Goal: Check status: Check status

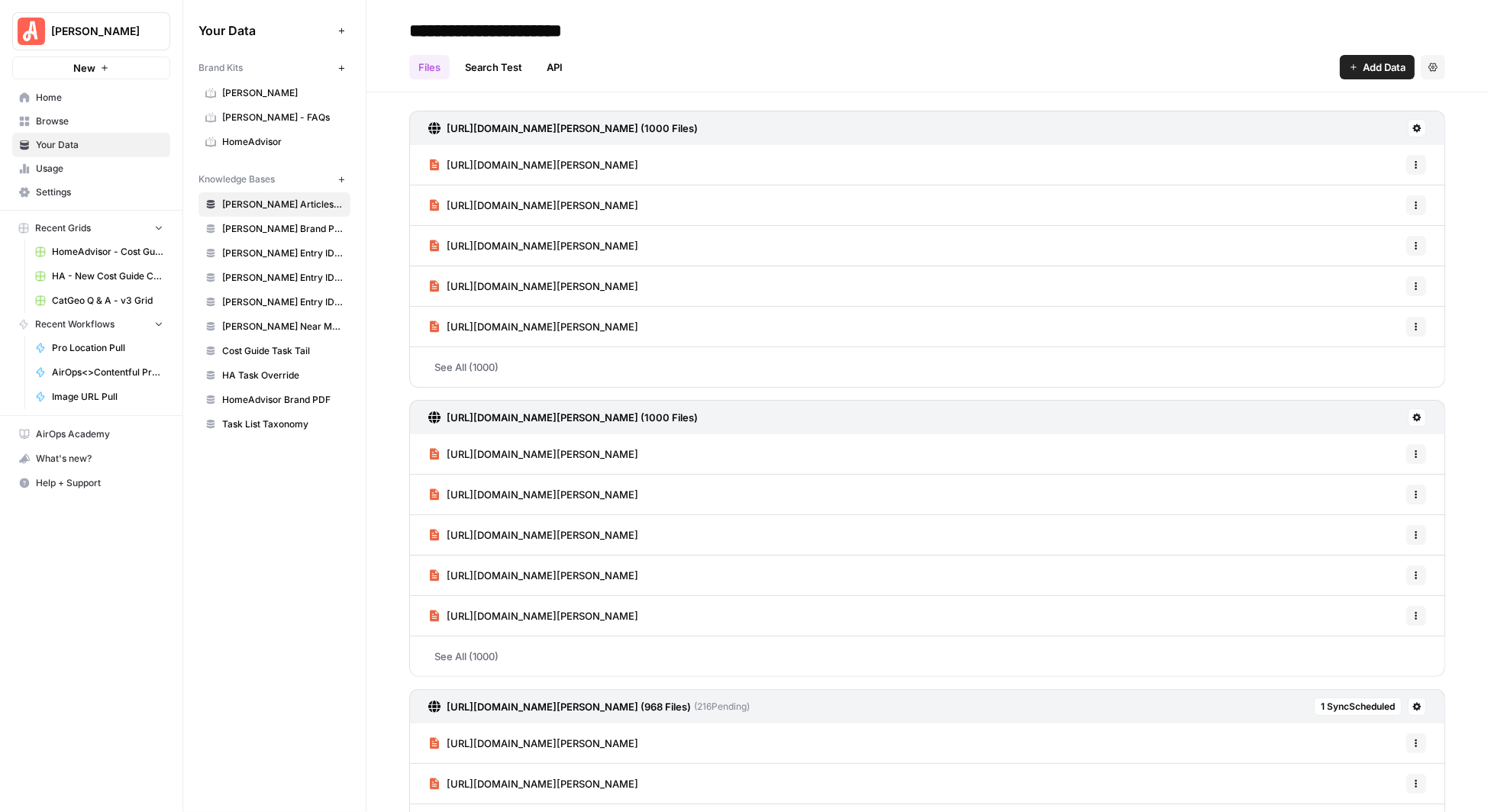
click at [94, 142] on span "Your Data" at bounding box center [99, 146] width 128 height 14
click at [70, 167] on span "Usage" at bounding box center [99, 169] width 128 height 14
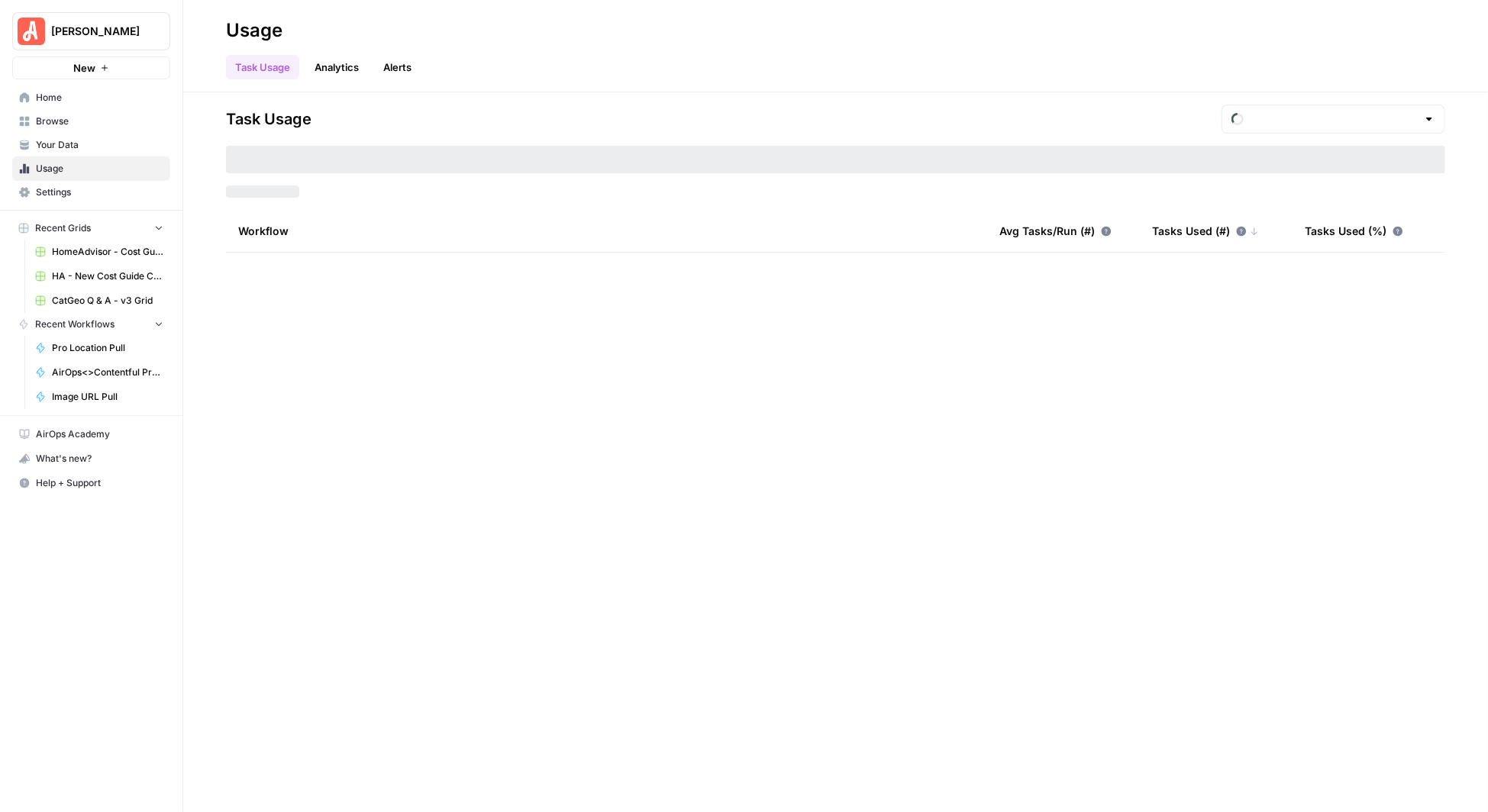
type input "August Tasks"
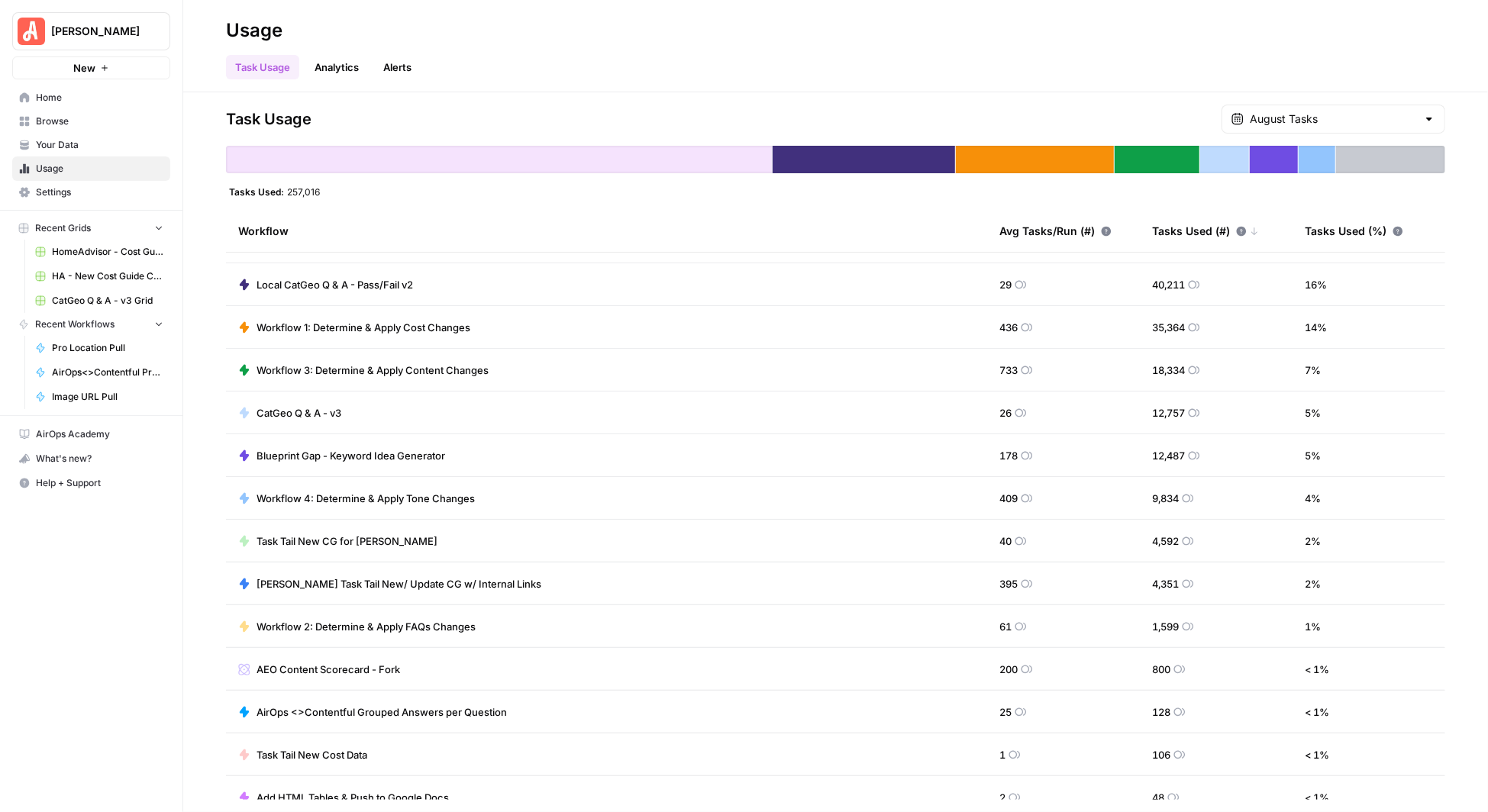
scroll to position [50, 0]
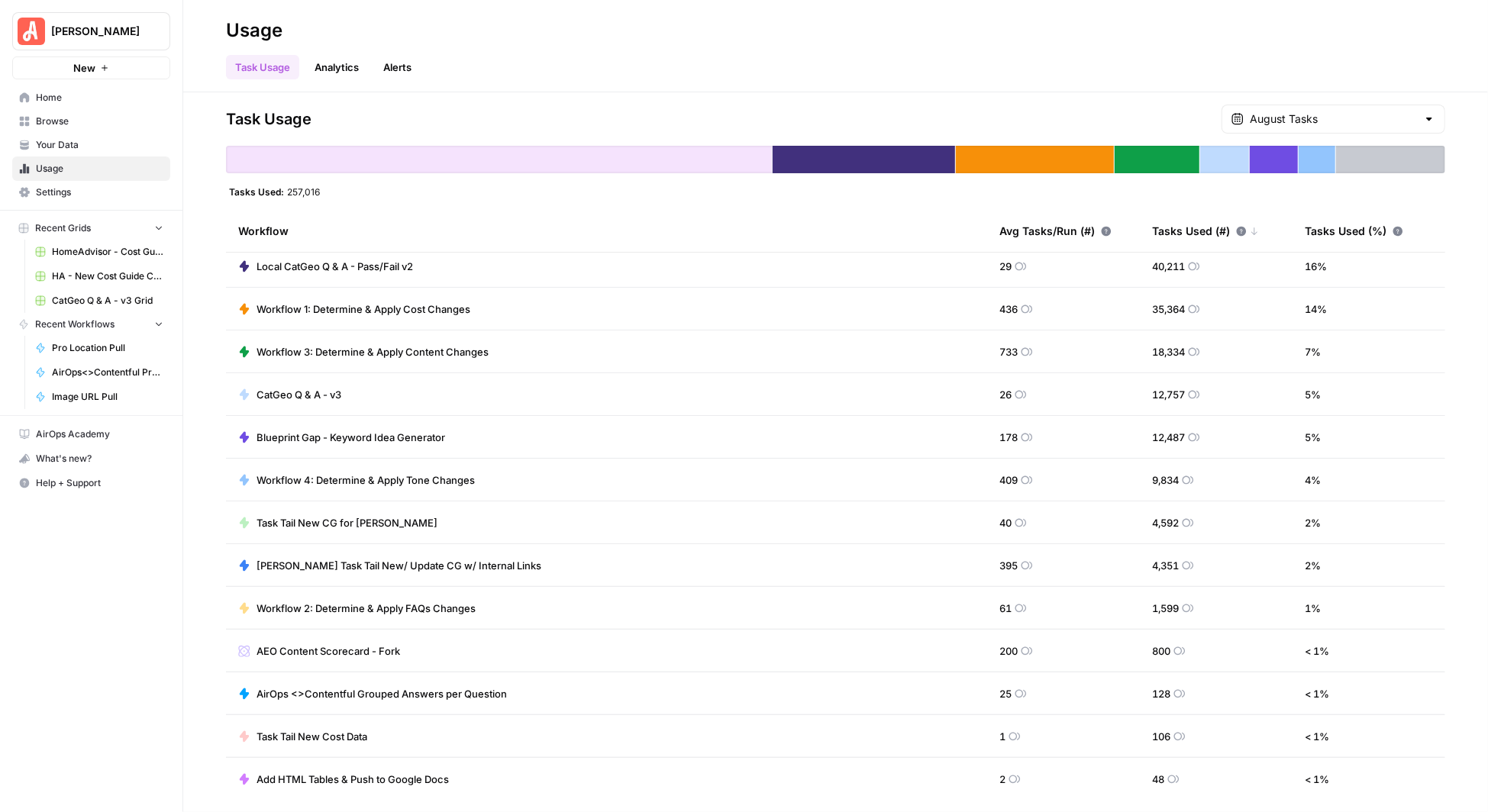
click at [357, 306] on span "Workflow 1: Determine & Apply Cost Changes" at bounding box center [363, 310] width 214 height 15
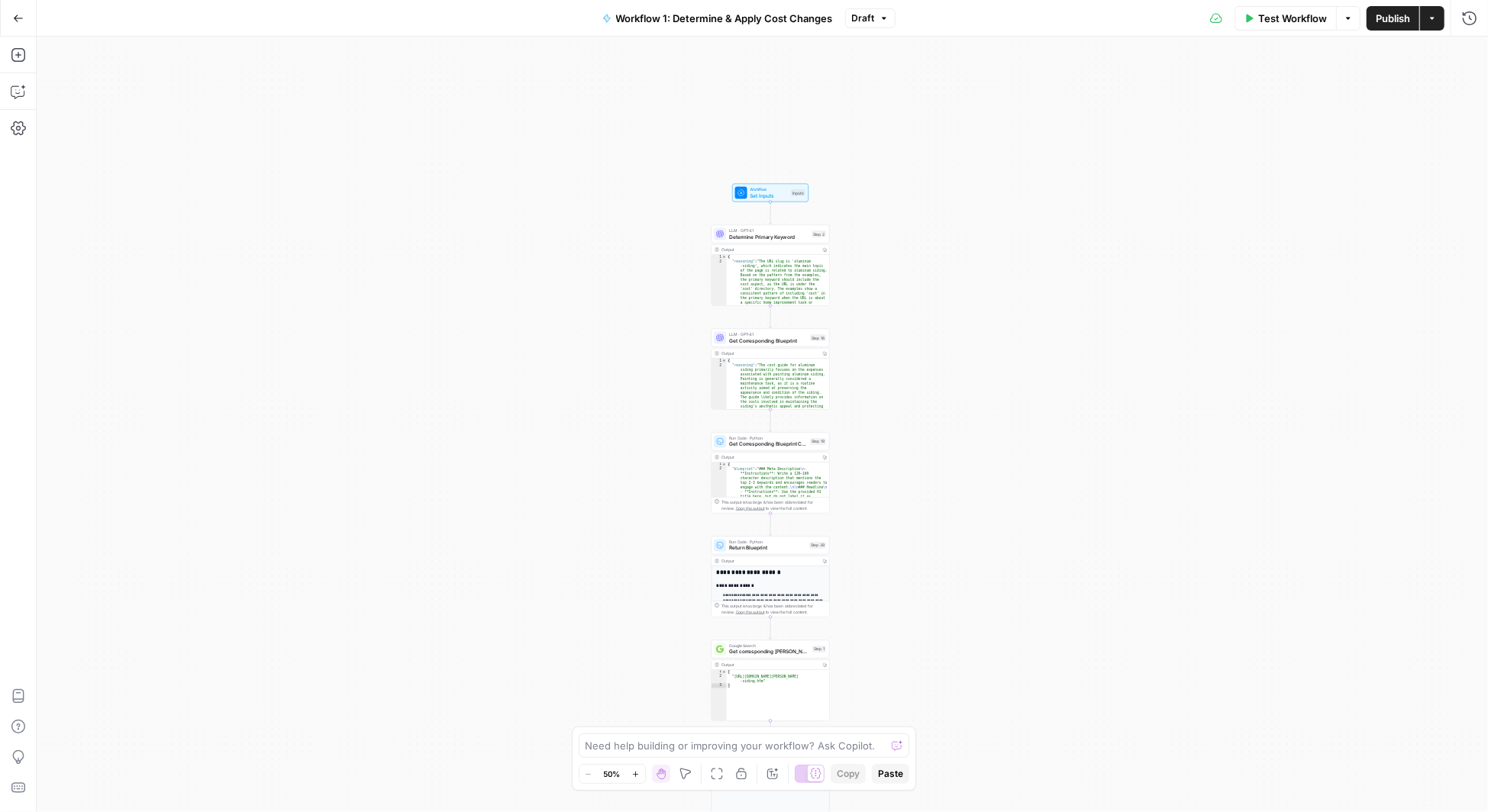
click at [18, 21] on icon "button" at bounding box center [19, 19] width 11 height 11
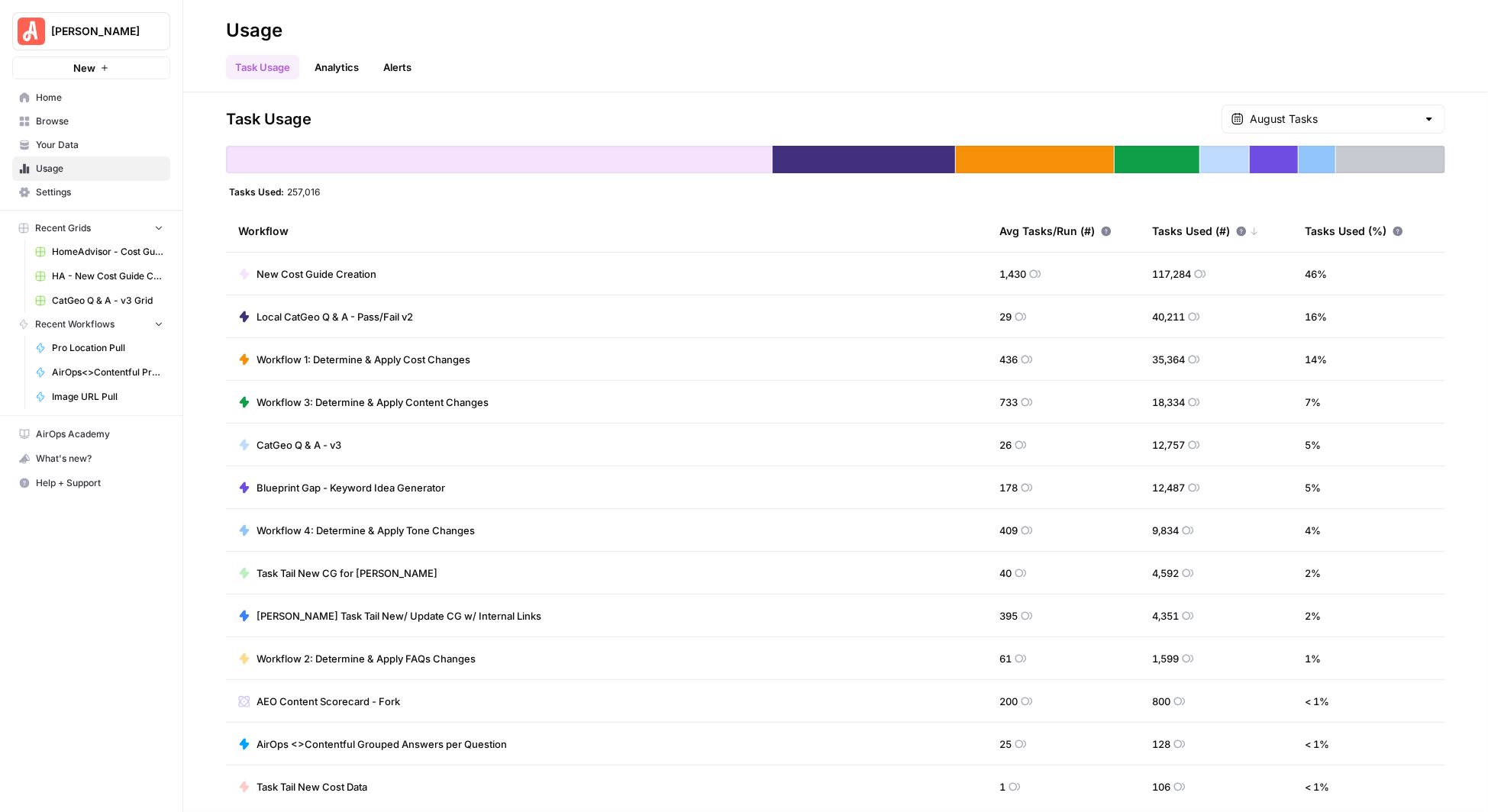
click at [456, 613] on span "[PERSON_NAME] Task Tail New/ Update CG w/ Internal Links" at bounding box center [399, 616] width 285 height 15
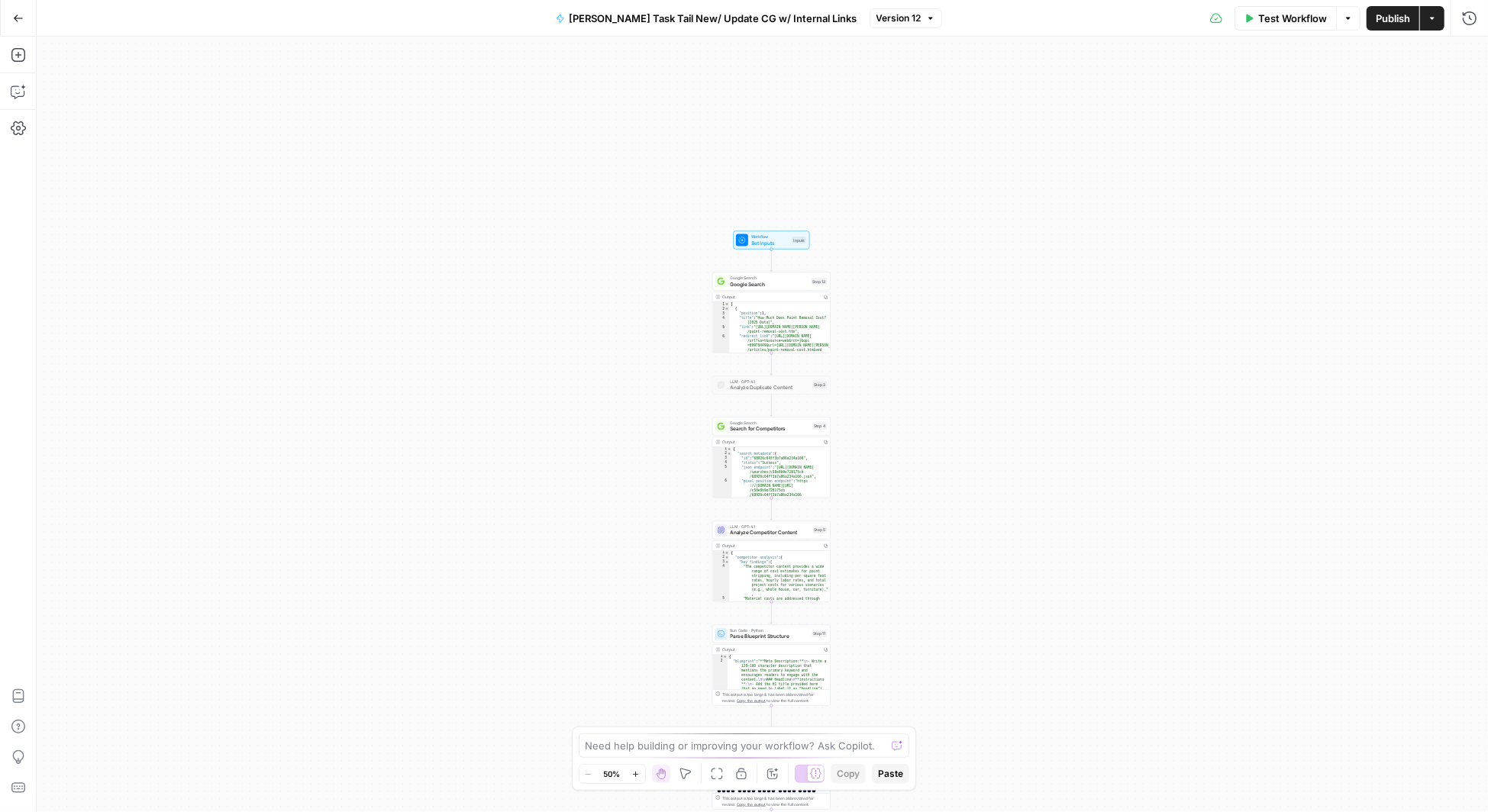
click at [17, 20] on icon "button" at bounding box center [19, 19] width 11 height 11
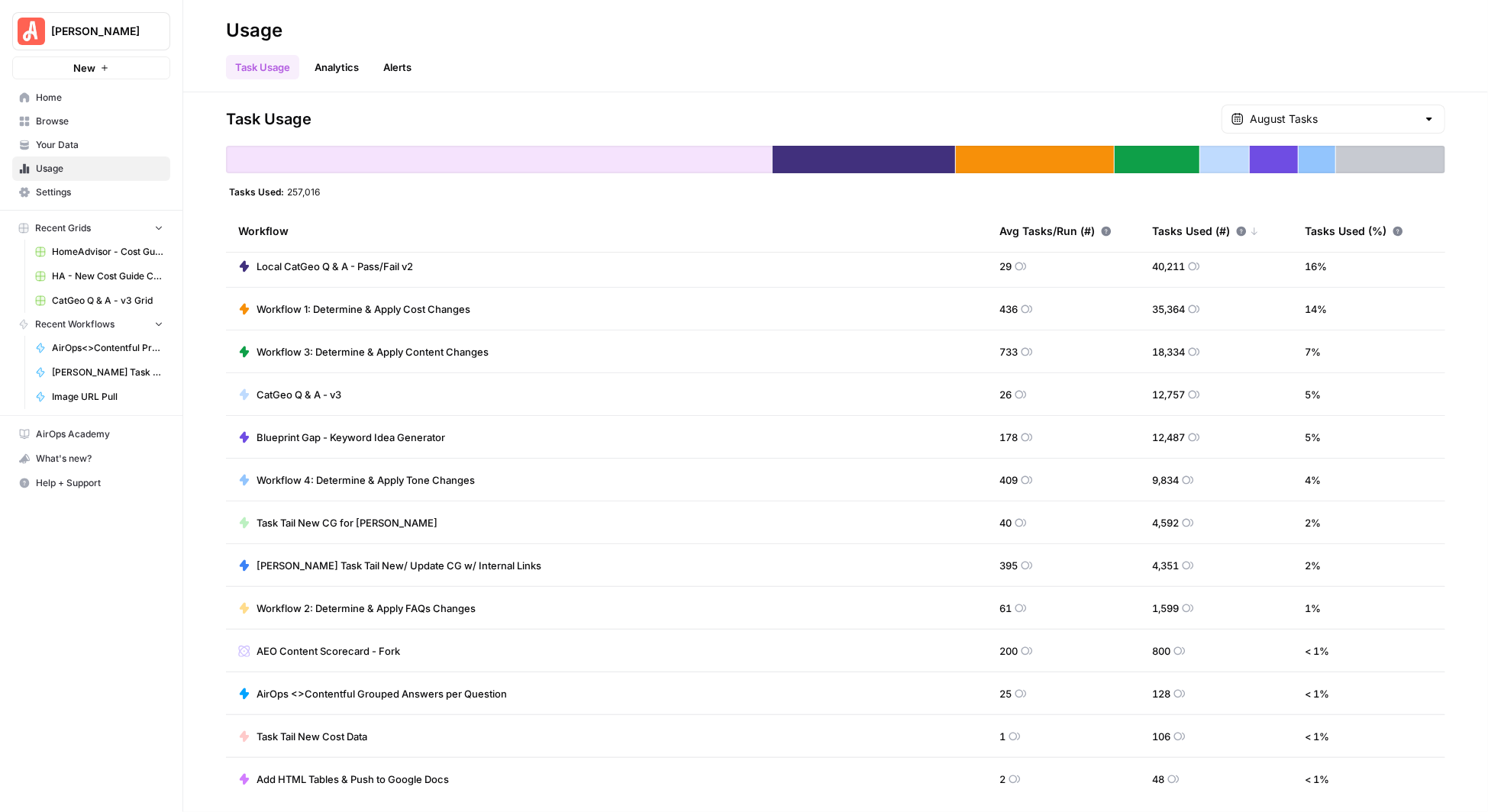
scroll to position [36, 0]
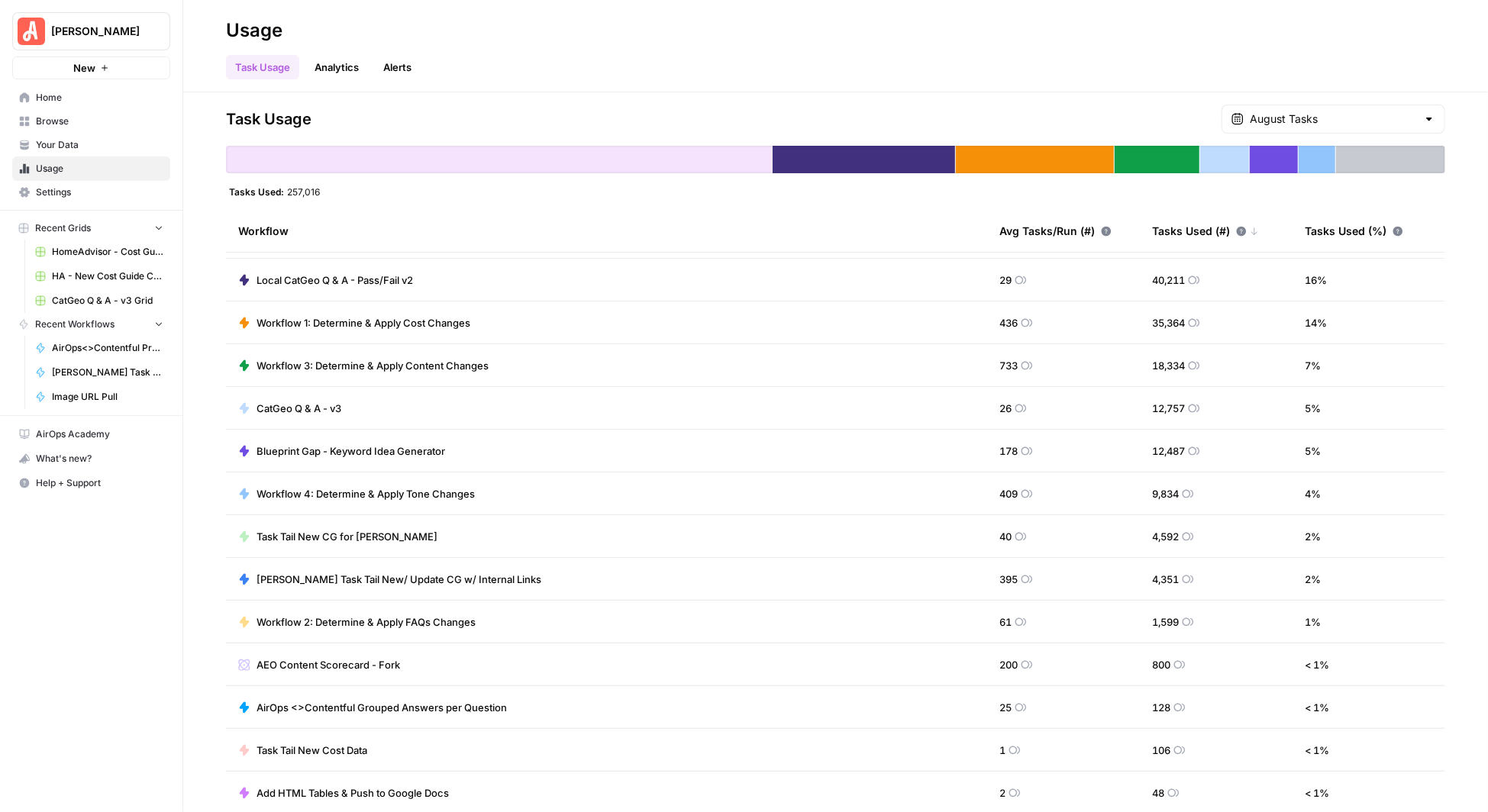
click at [1407, 127] on div "August Tasks" at bounding box center [1333, 118] width 224 height 29
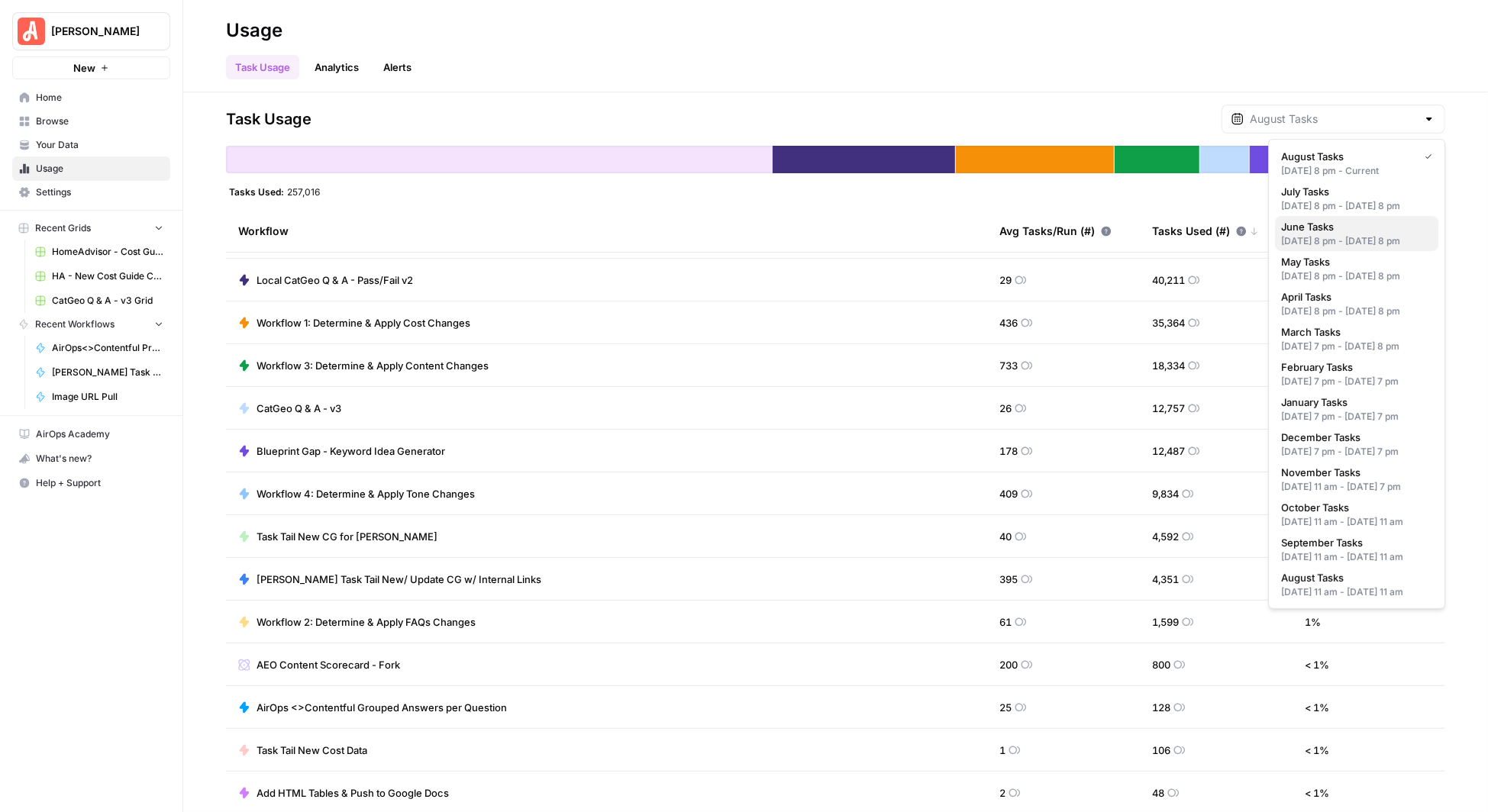
click at [1343, 235] on span "June Tasks" at bounding box center [1353, 227] width 145 height 15
type input "June Tasks"
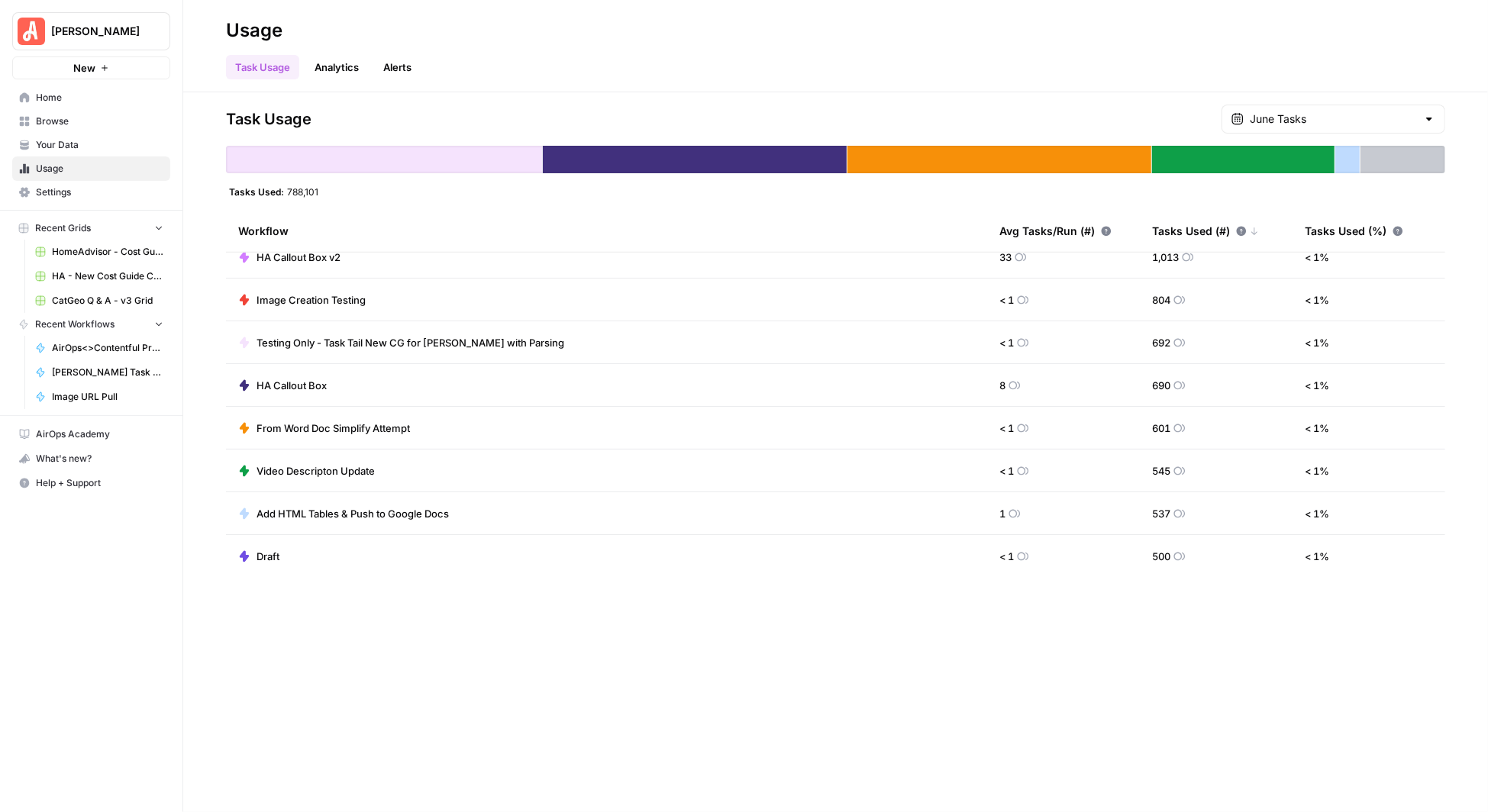
scroll to position [0, 0]
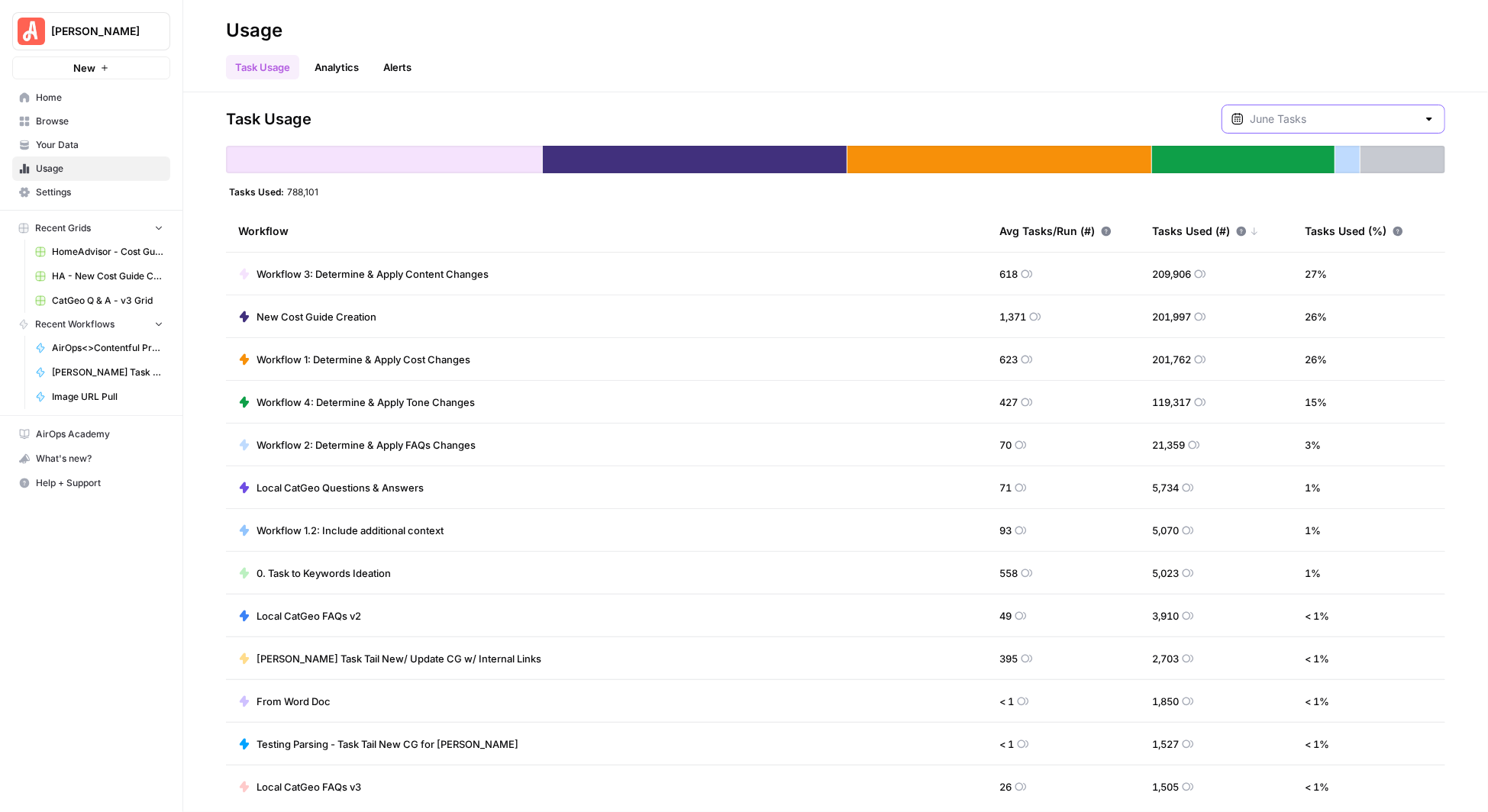
click at [1416, 113] on input "text" at bounding box center [1333, 119] width 167 height 15
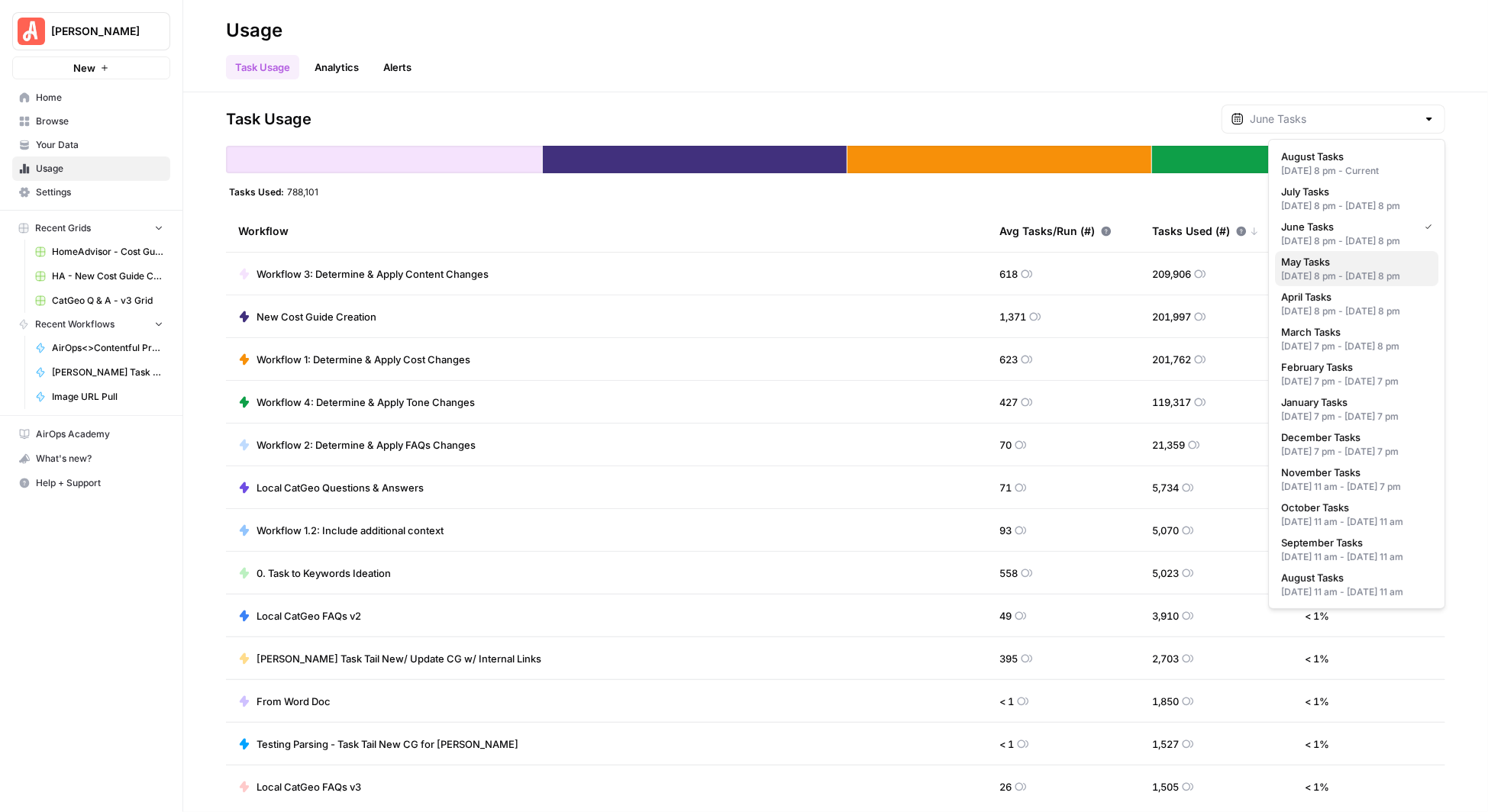
click at [1346, 283] on div "[DATE] 8 pm - [DATE] 8 pm" at bounding box center [1356, 276] width 151 height 14
type input "May Tasks"
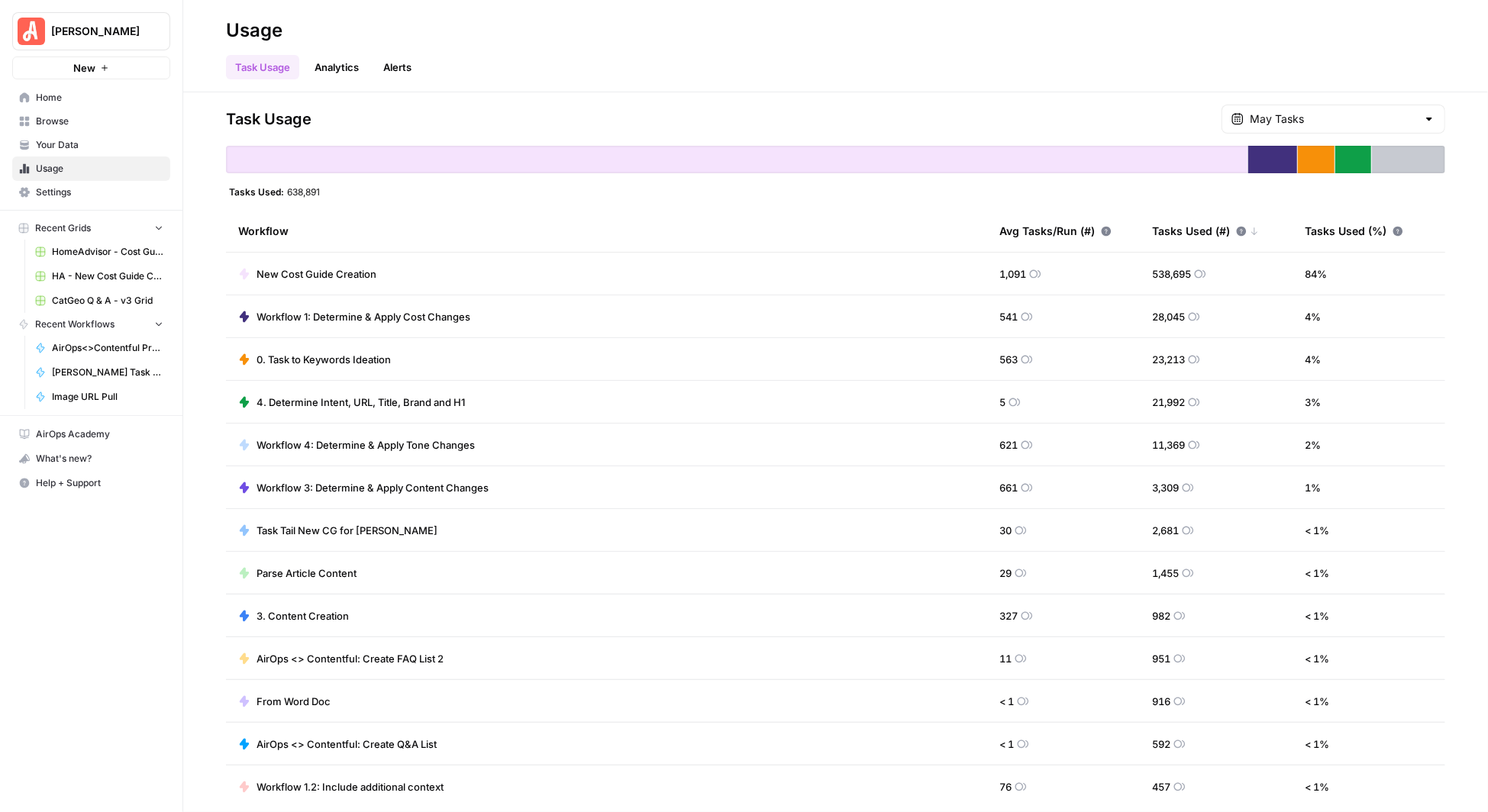
click at [1425, 118] on div at bounding box center [1429, 119] width 12 height 15
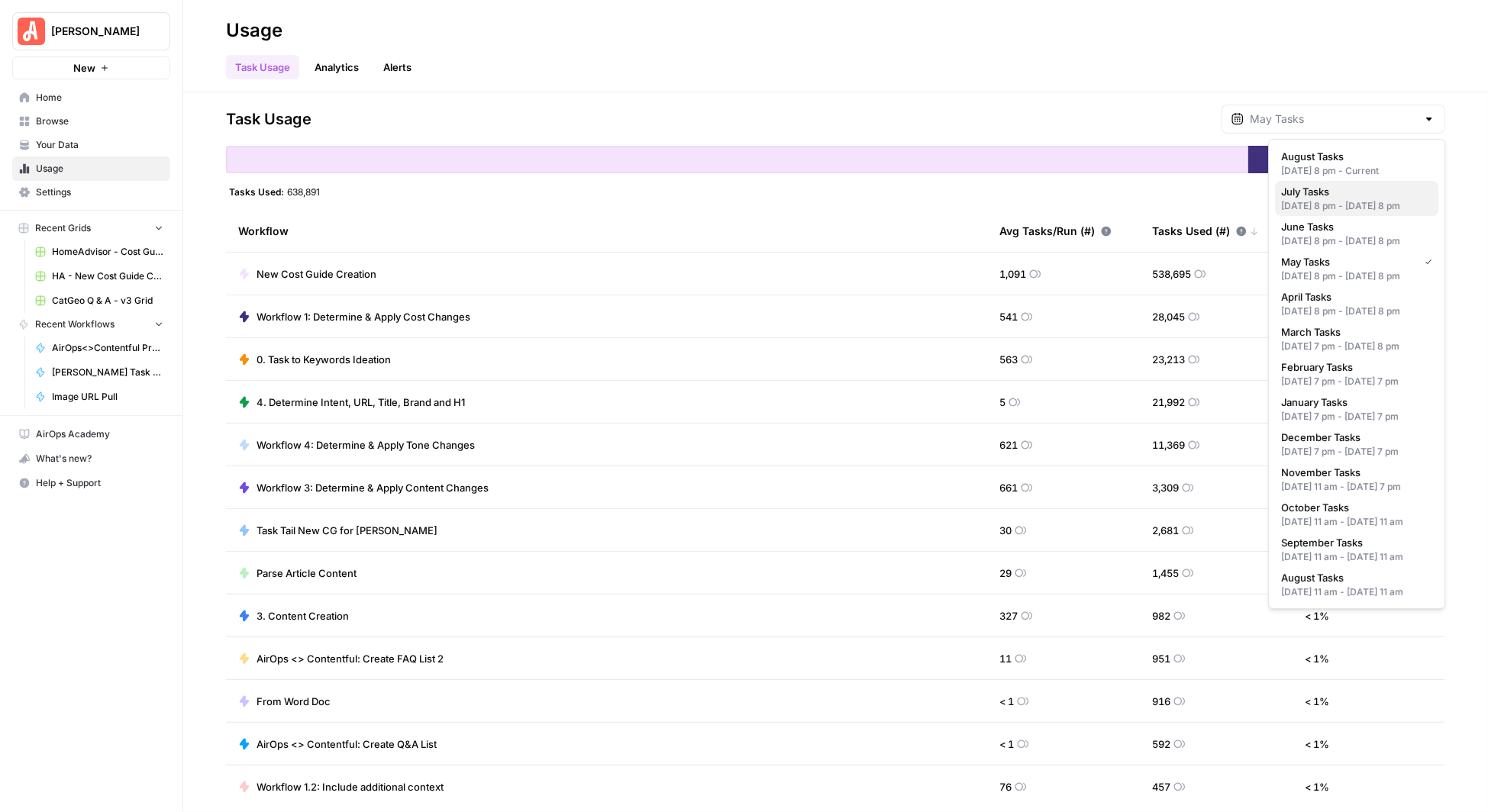
click at [1337, 203] on div "[DATE] 8 pm - [DATE] 8 pm" at bounding box center [1356, 206] width 151 height 14
type input "July Tasks"
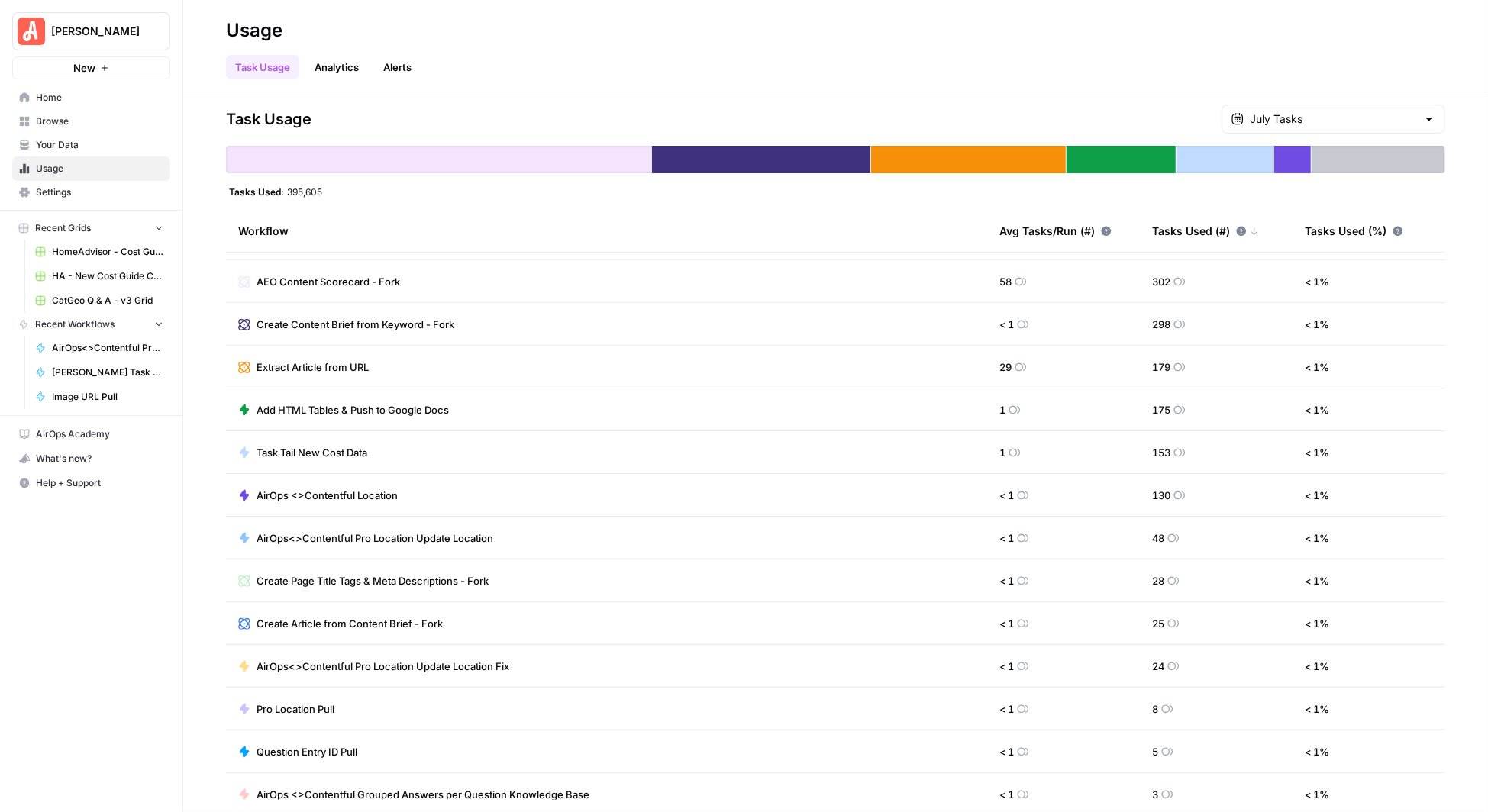
scroll to position [649, 0]
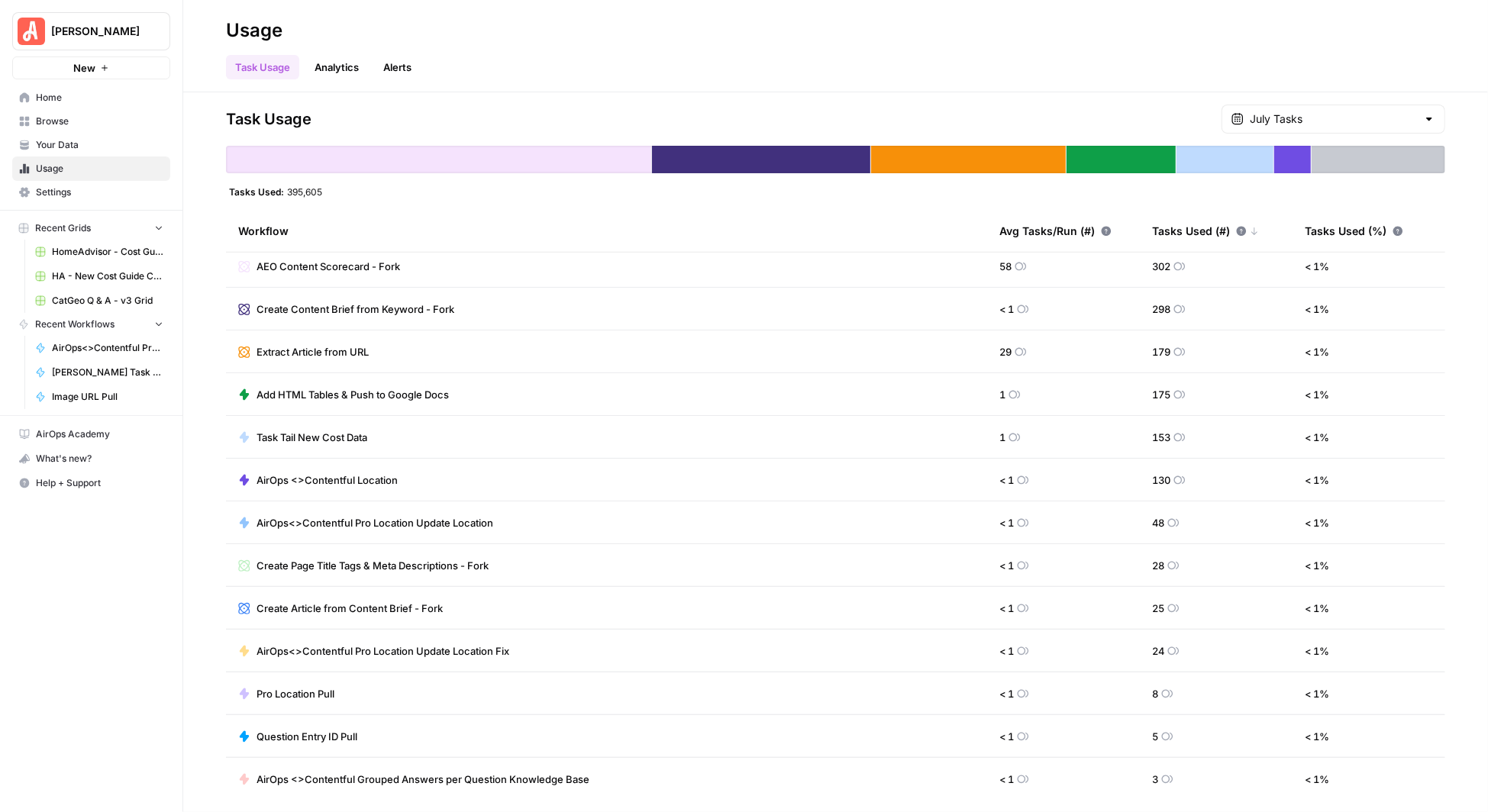
click at [1420, 118] on div "July Tasks" at bounding box center [1333, 118] width 224 height 29
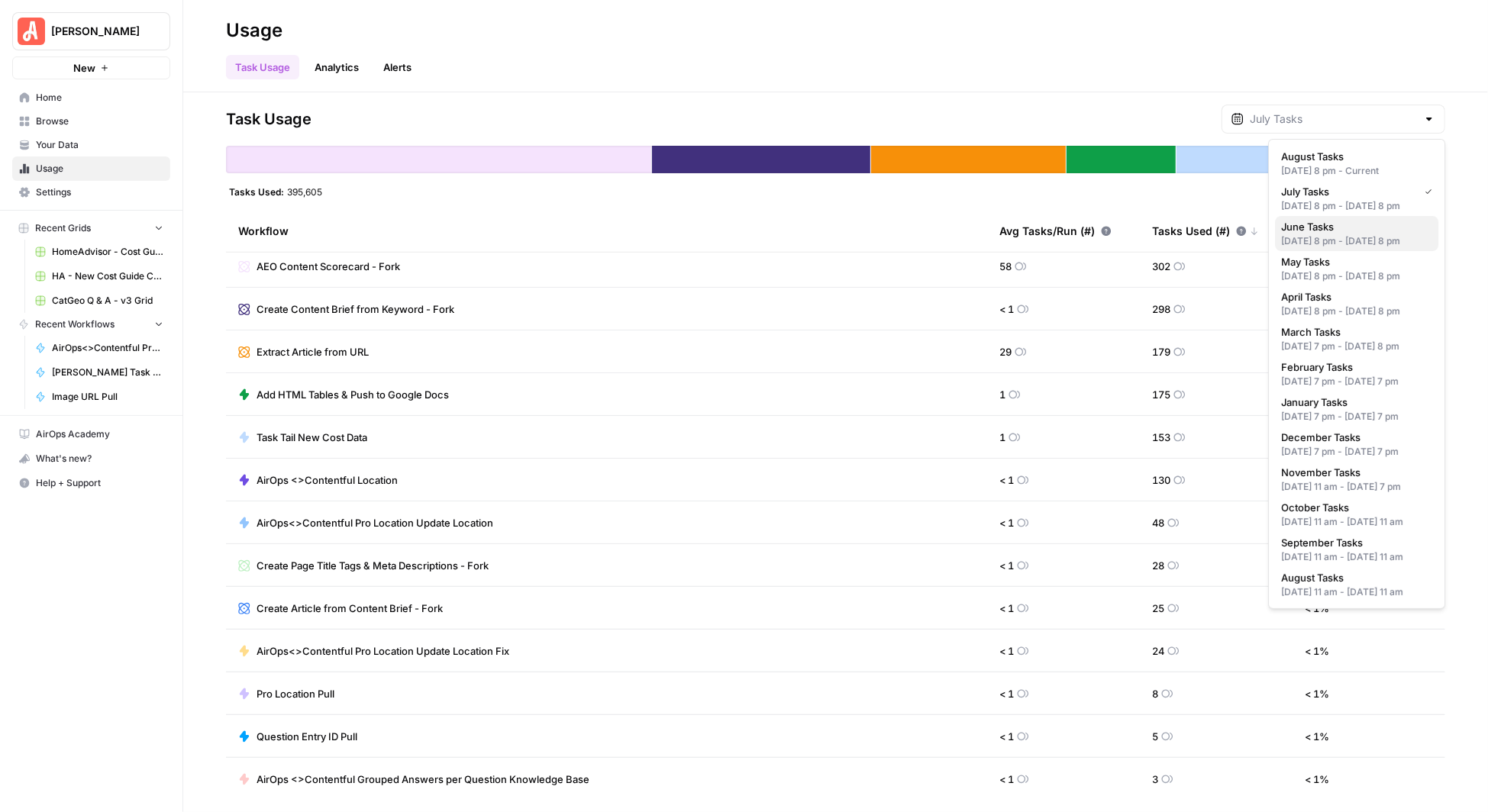
click at [1339, 248] on div "[DATE] 8 pm - [DATE] 8 pm" at bounding box center [1356, 242] width 151 height 14
type input "June Tasks"
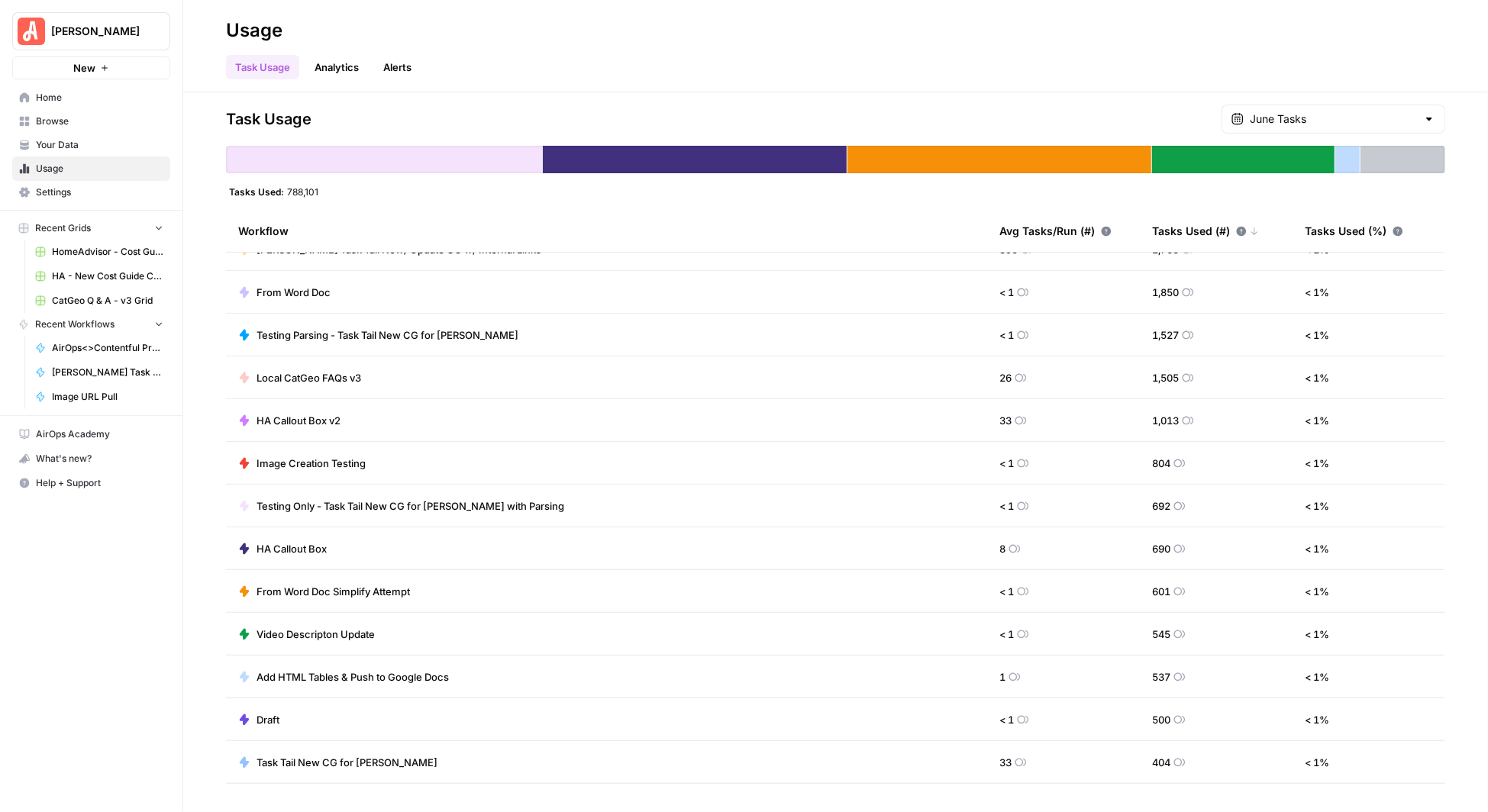
scroll to position [413, 0]
click at [365, 584] on span "From Word Doc Simplify Attempt" at bounding box center [333, 589] width 153 height 15
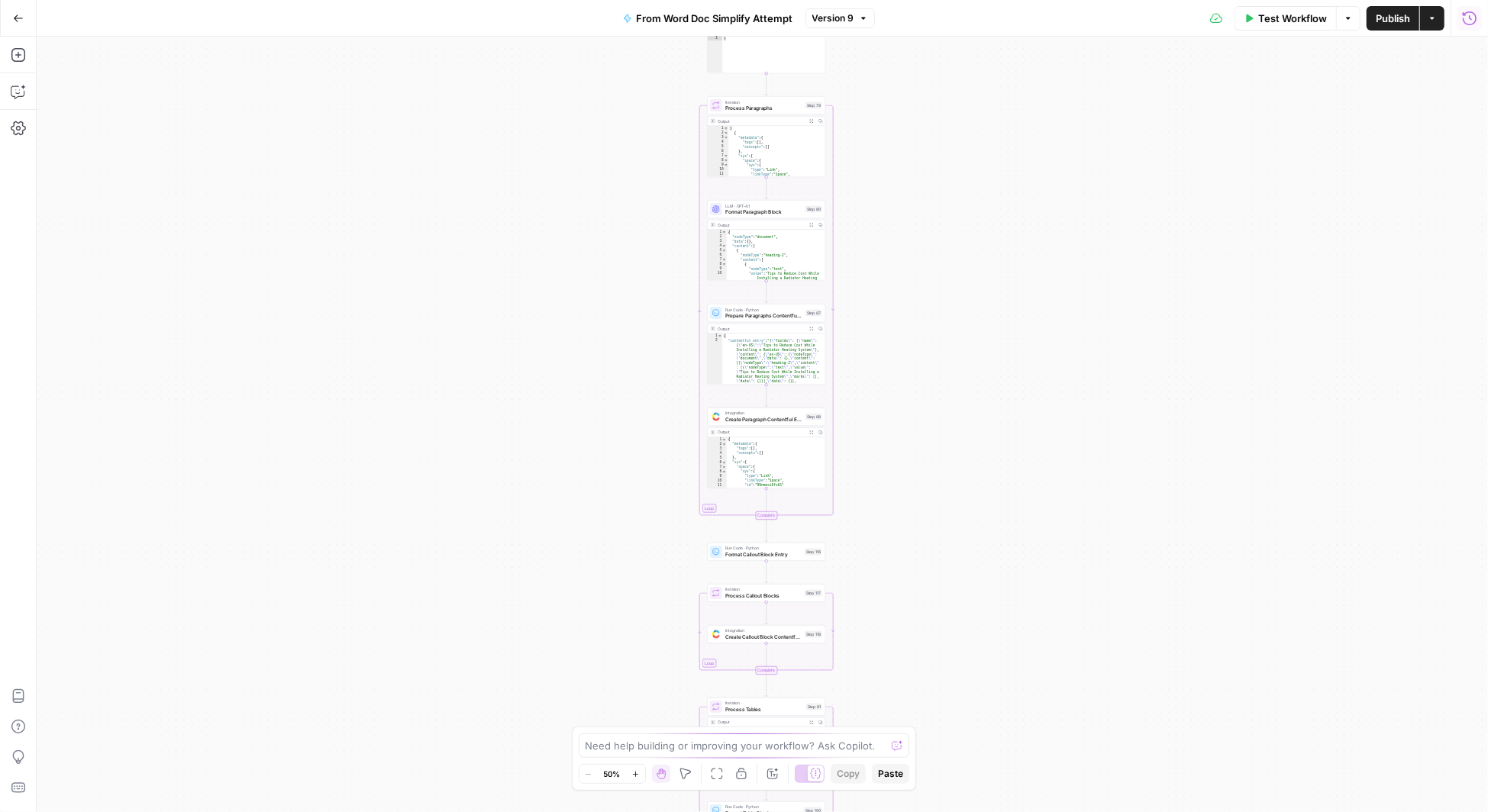
click at [1469, 20] on icon "button" at bounding box center [1470, 19] width 15 height 15
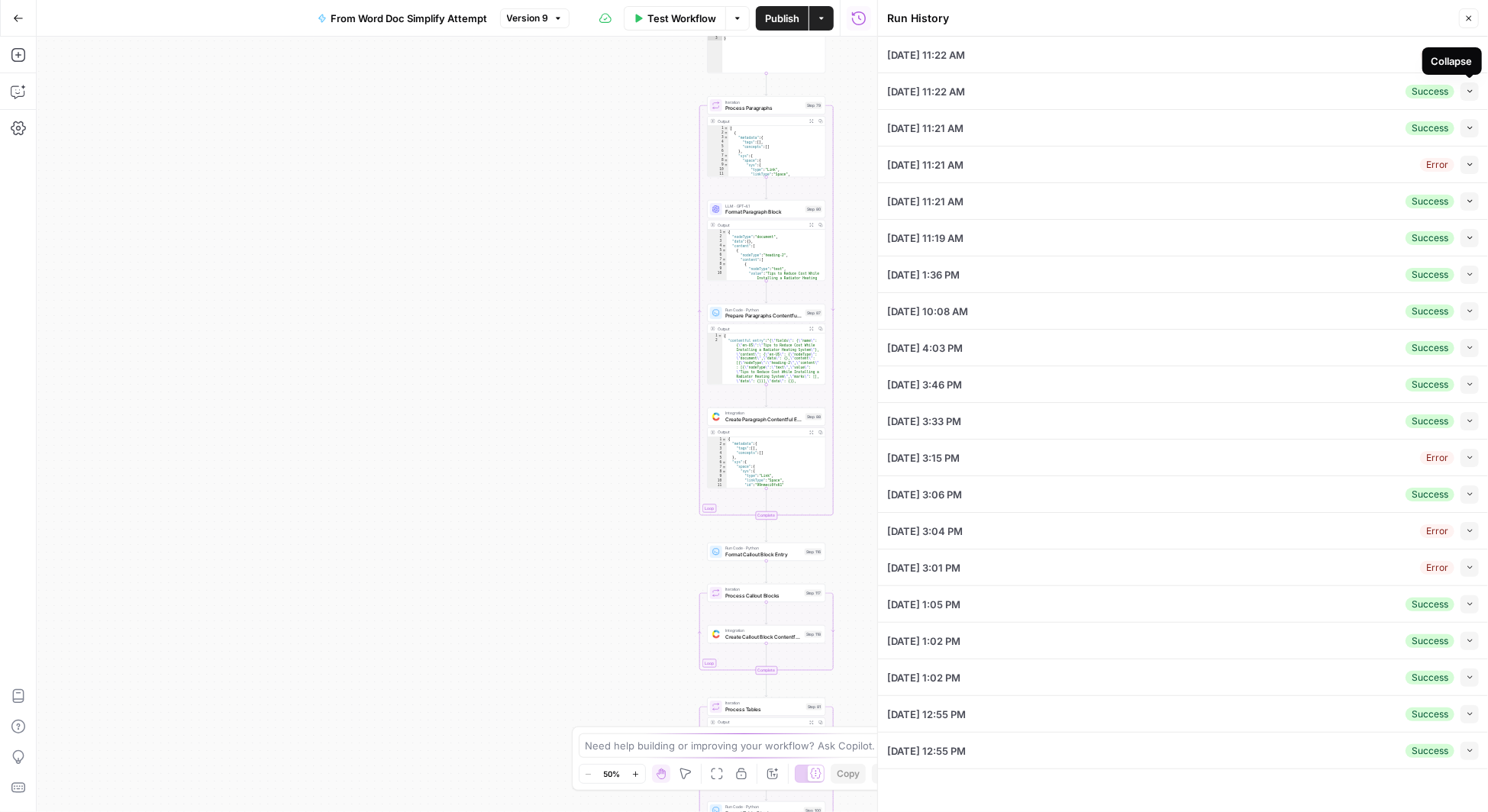
click at [1471, 88] on icon "button" at bounding box center [1470, 91] width 9 height 9
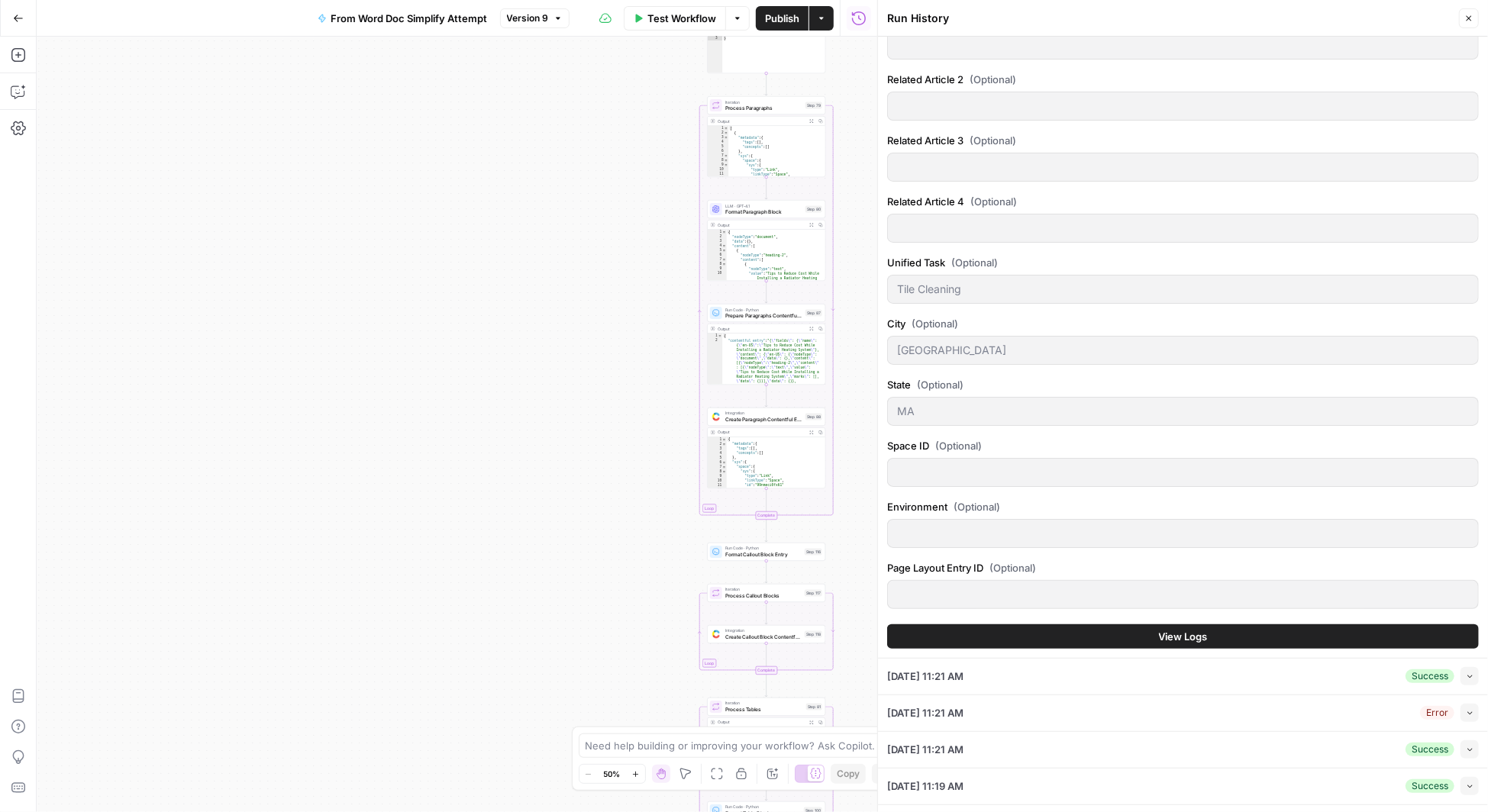
scroll to position [803, 0]
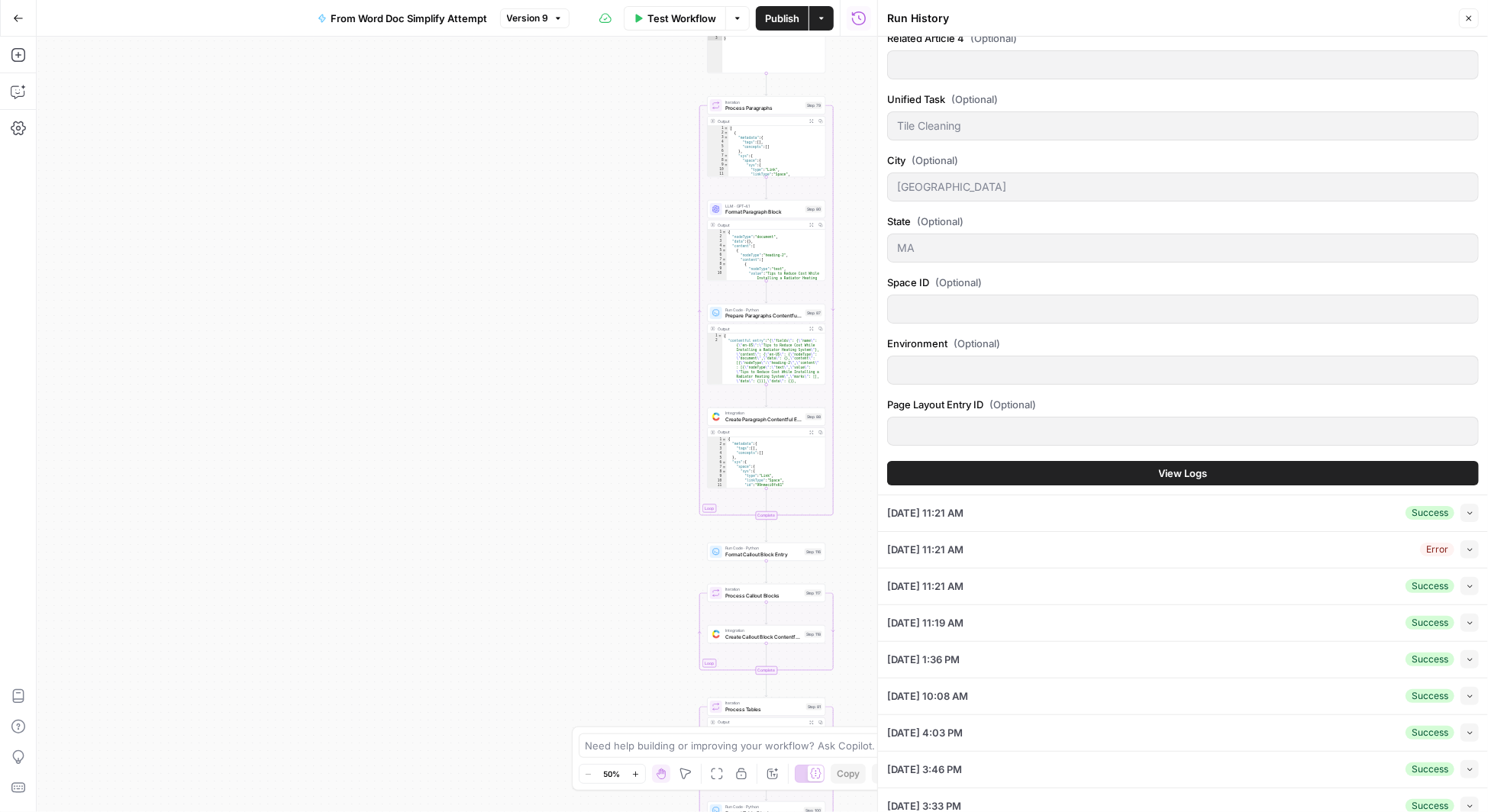
click at [1159, 467] on span "View Logs" at bounding box center [1183, 474] width 49 height 15
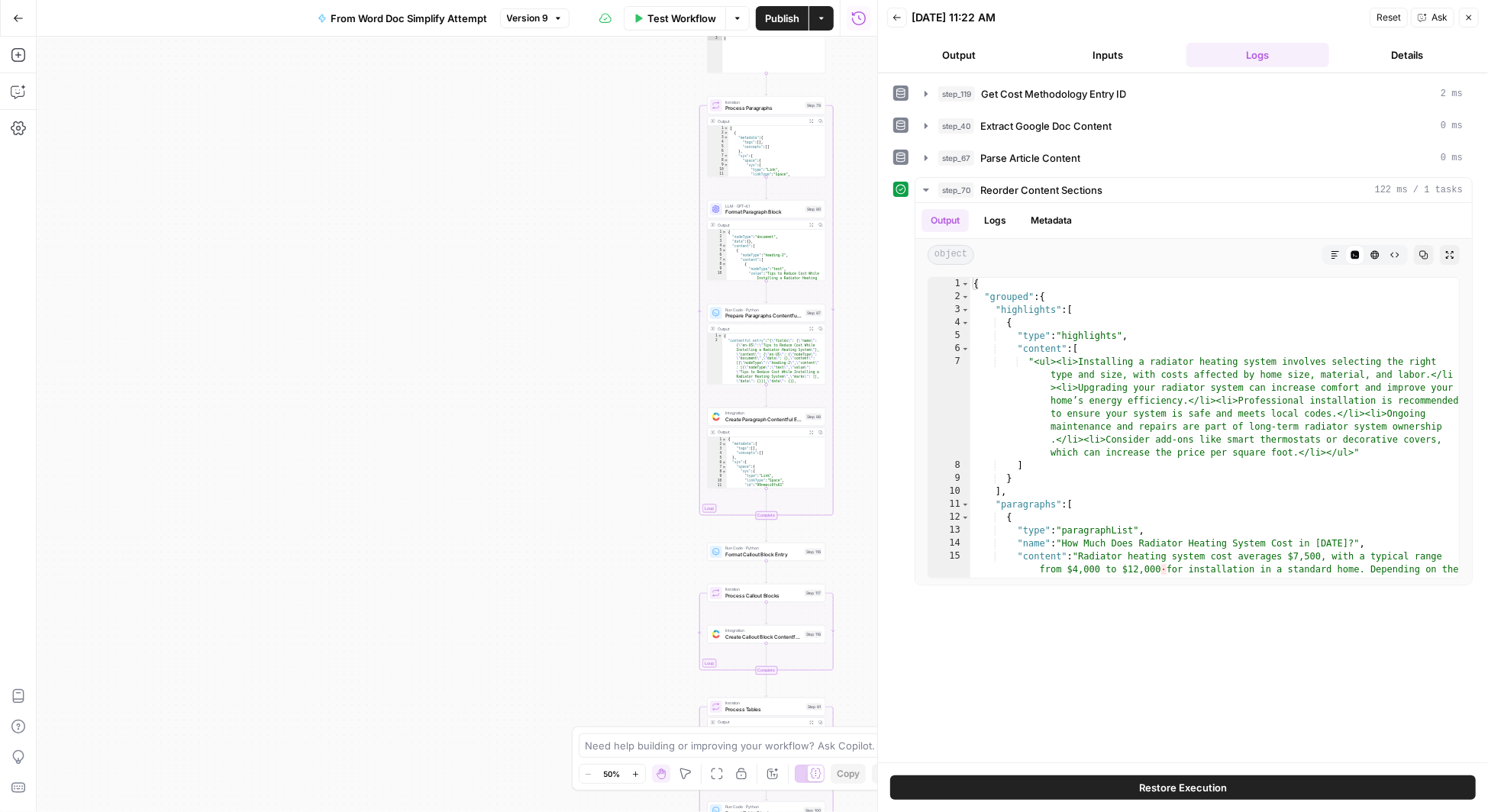
click at [896, 15] on icon "button" at bounding box center [897, 18] width 9 height 9
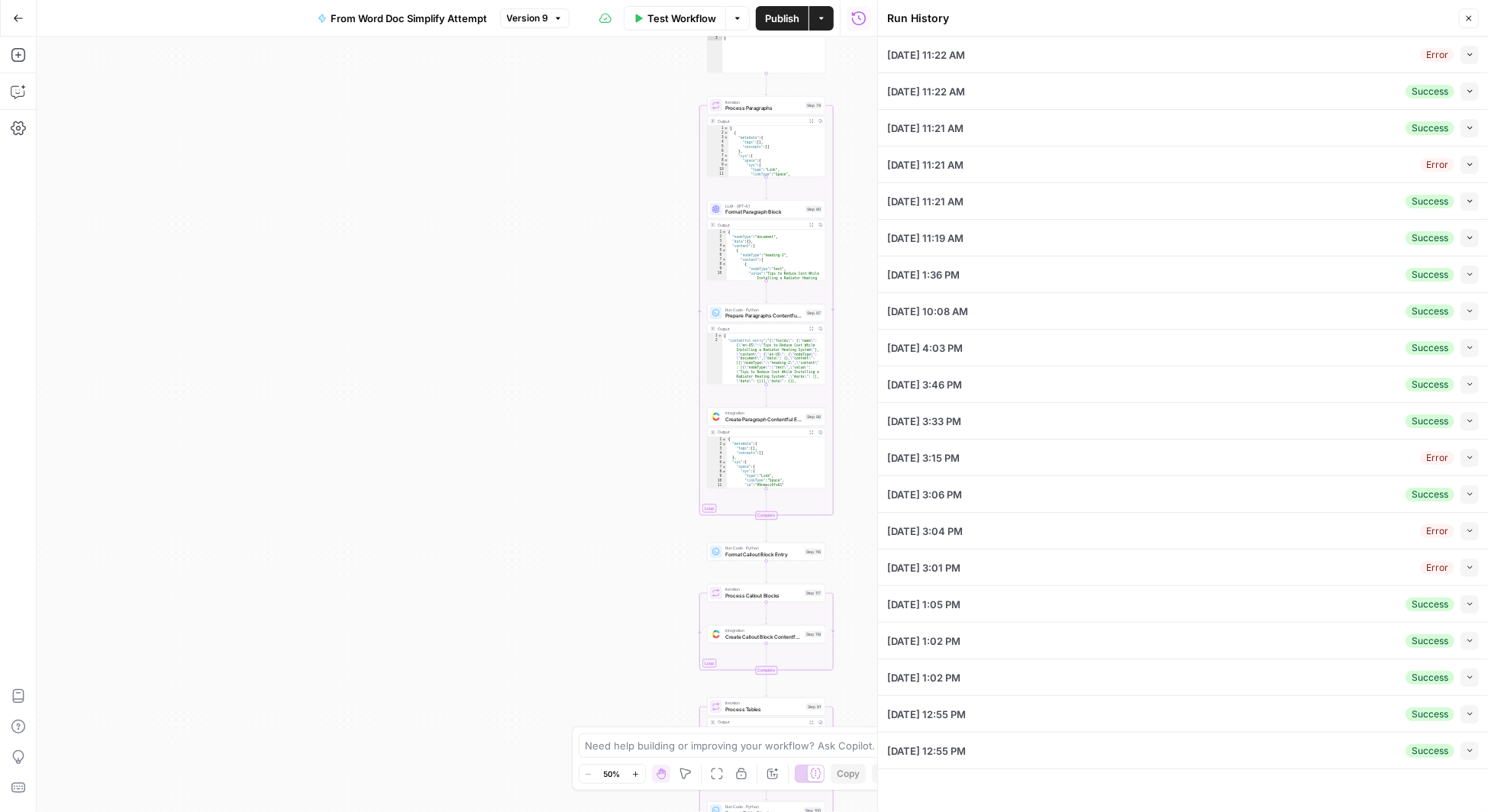
click at [1472, 600] on icon "button" at bounding box center [1470, 604] width 9 height 9
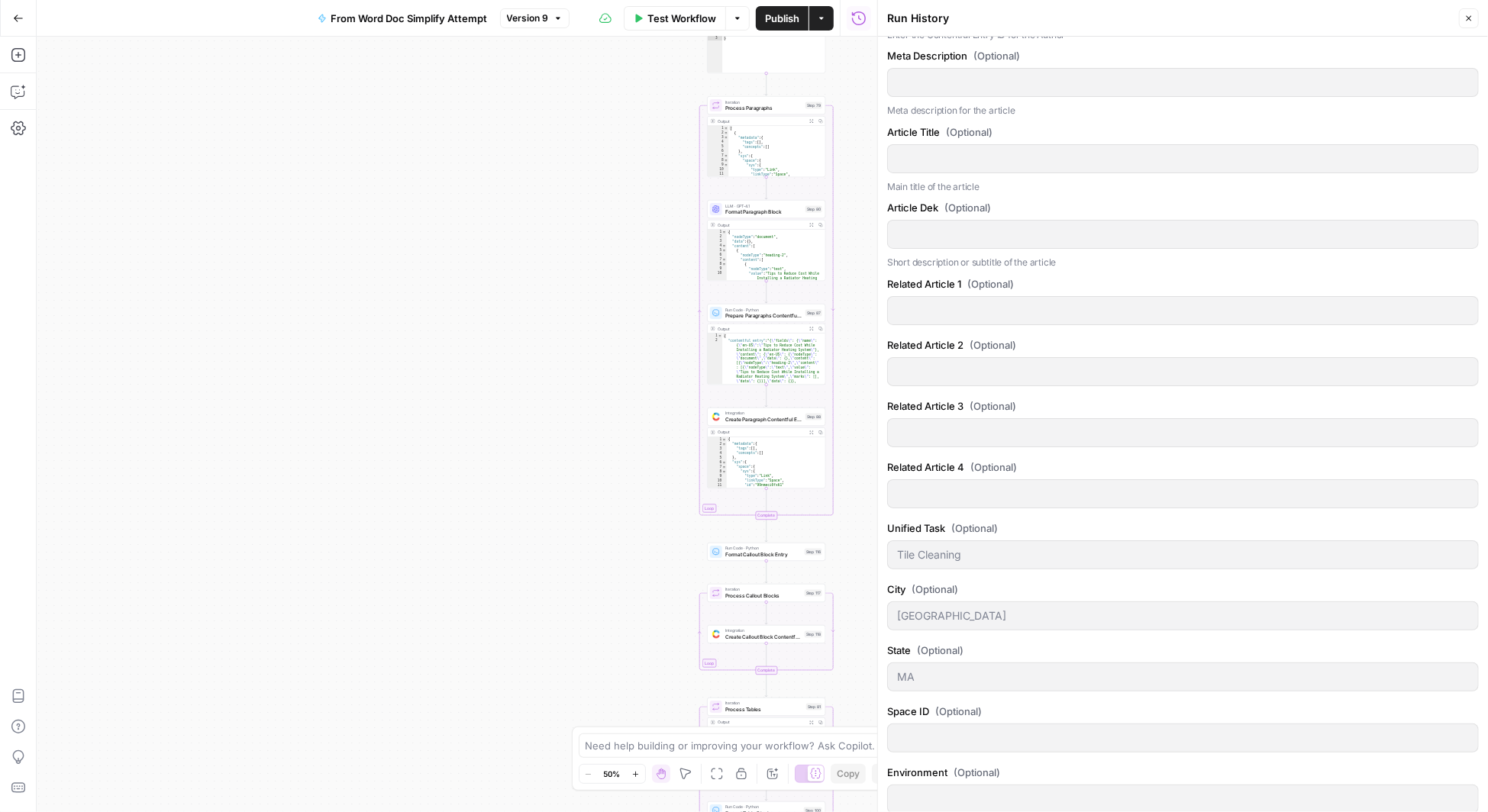
scroll to position [1071, 0]
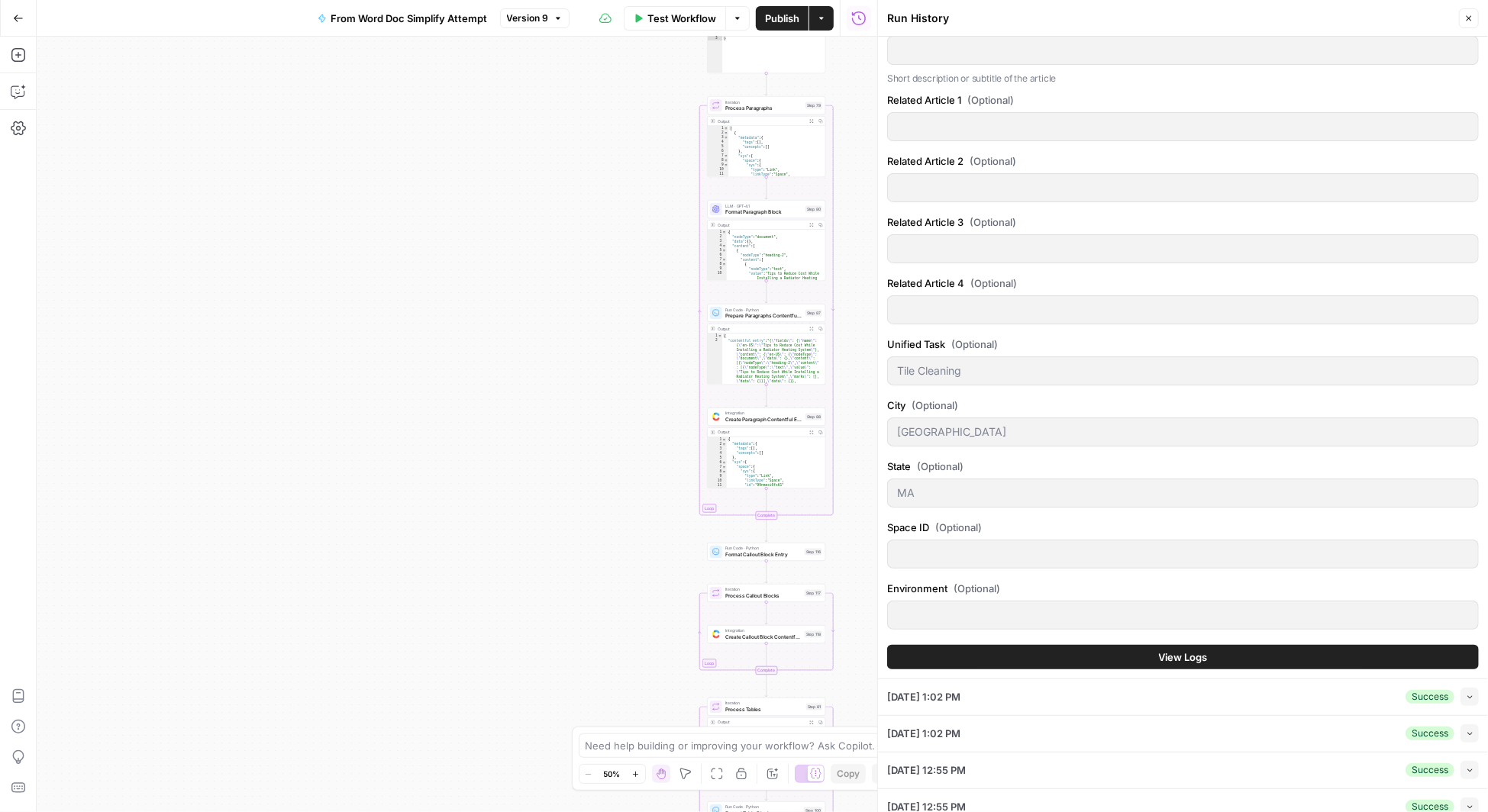
click at [1219, 645] on button "View Logs" at bounding box center [1183, 657] width 591 height 25
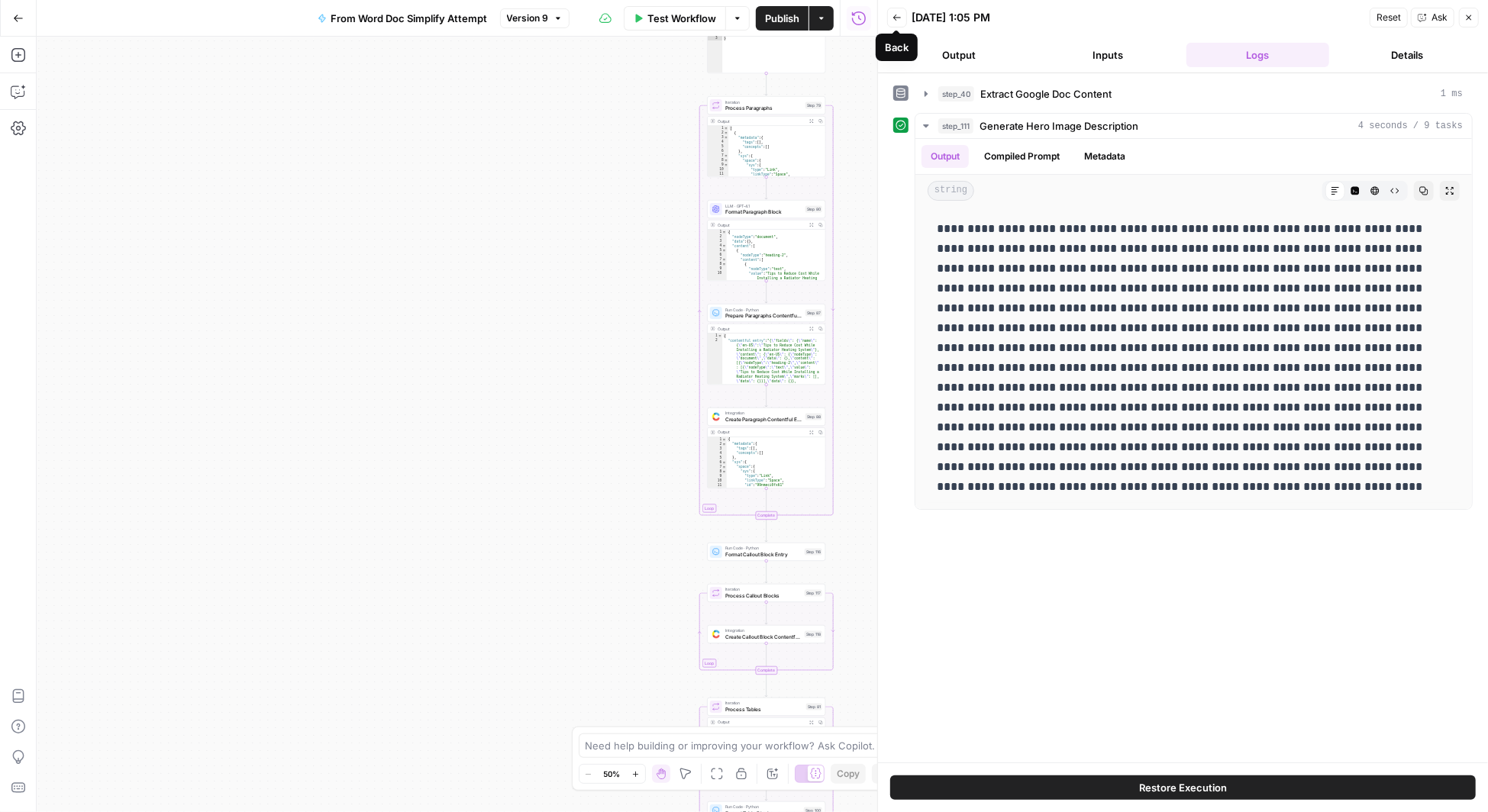
click at [896, 19] on icon "button" at bounding box center [897, 18] width 9 height 9
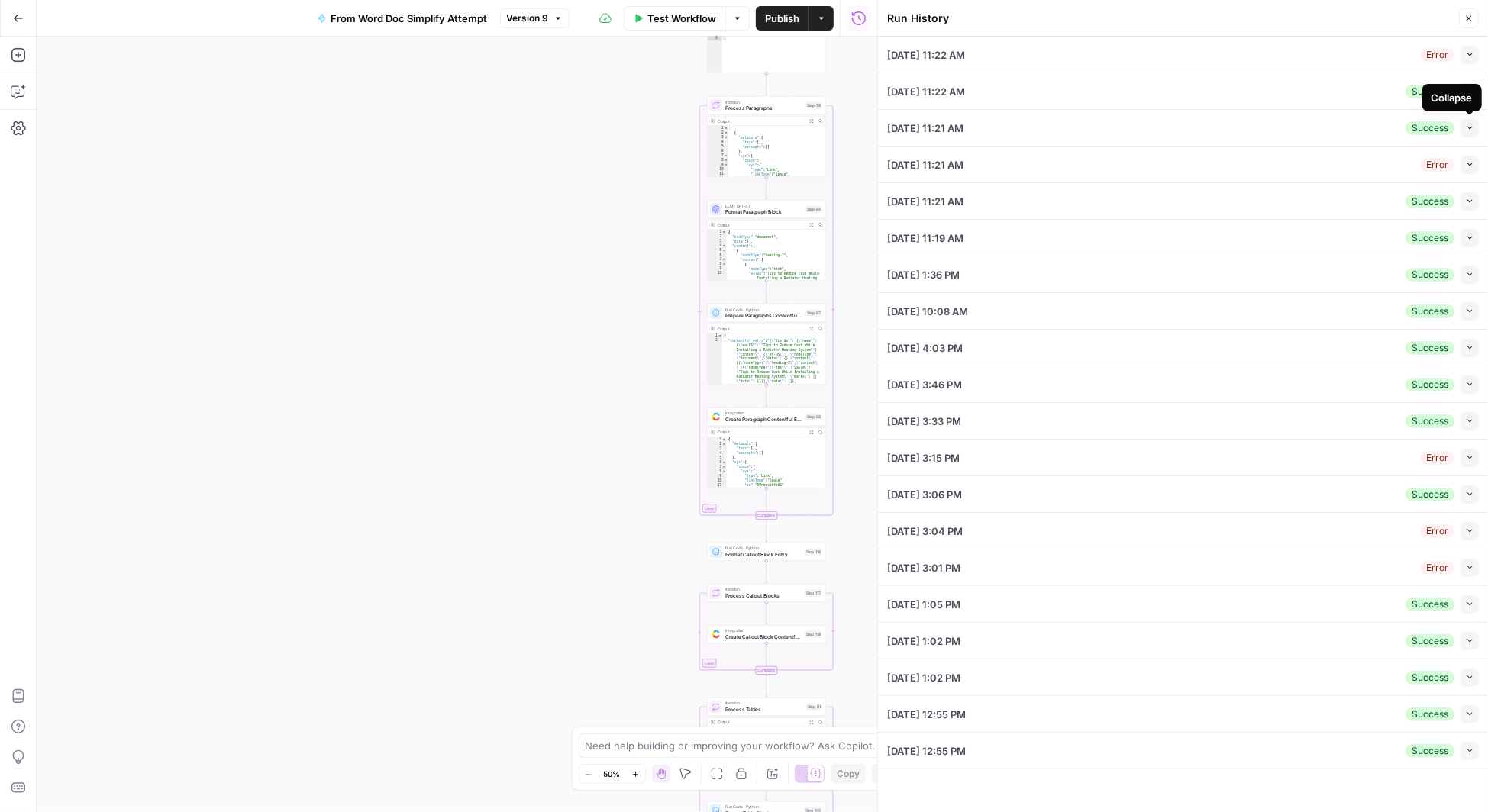
click at [1469, 94] on div "Collapse" at bounding box center [1452, 98] width 41 height 15
click at [1335, 96] on div "[DATE] 11:22 AM Success Collapse" at bounding box center [1183, 91] width 591 height 36
click at [1471, 93] on icon "button" at bounding box center [1470, 91] width 9 height 9
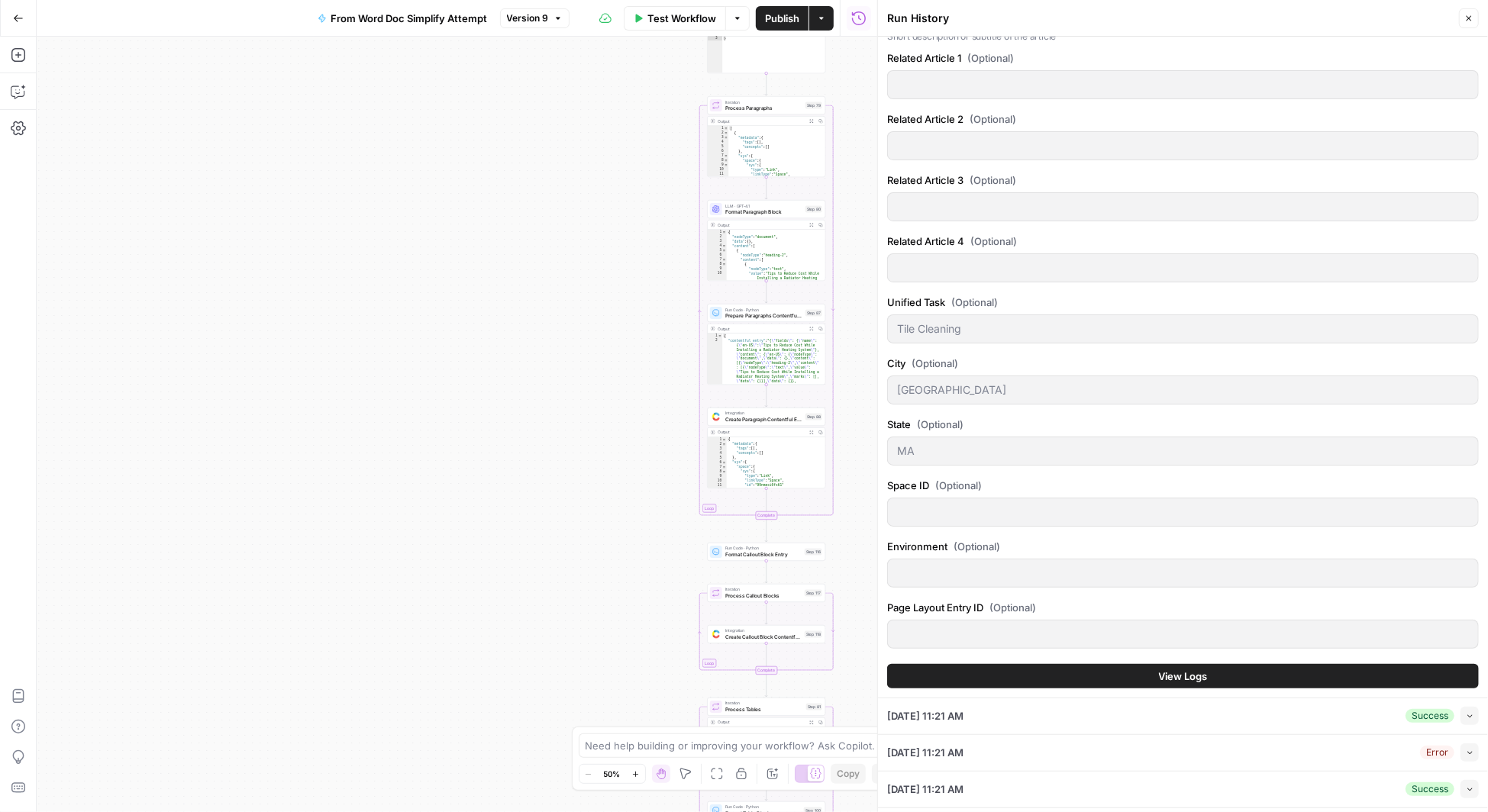
scroll to position [601, 0]
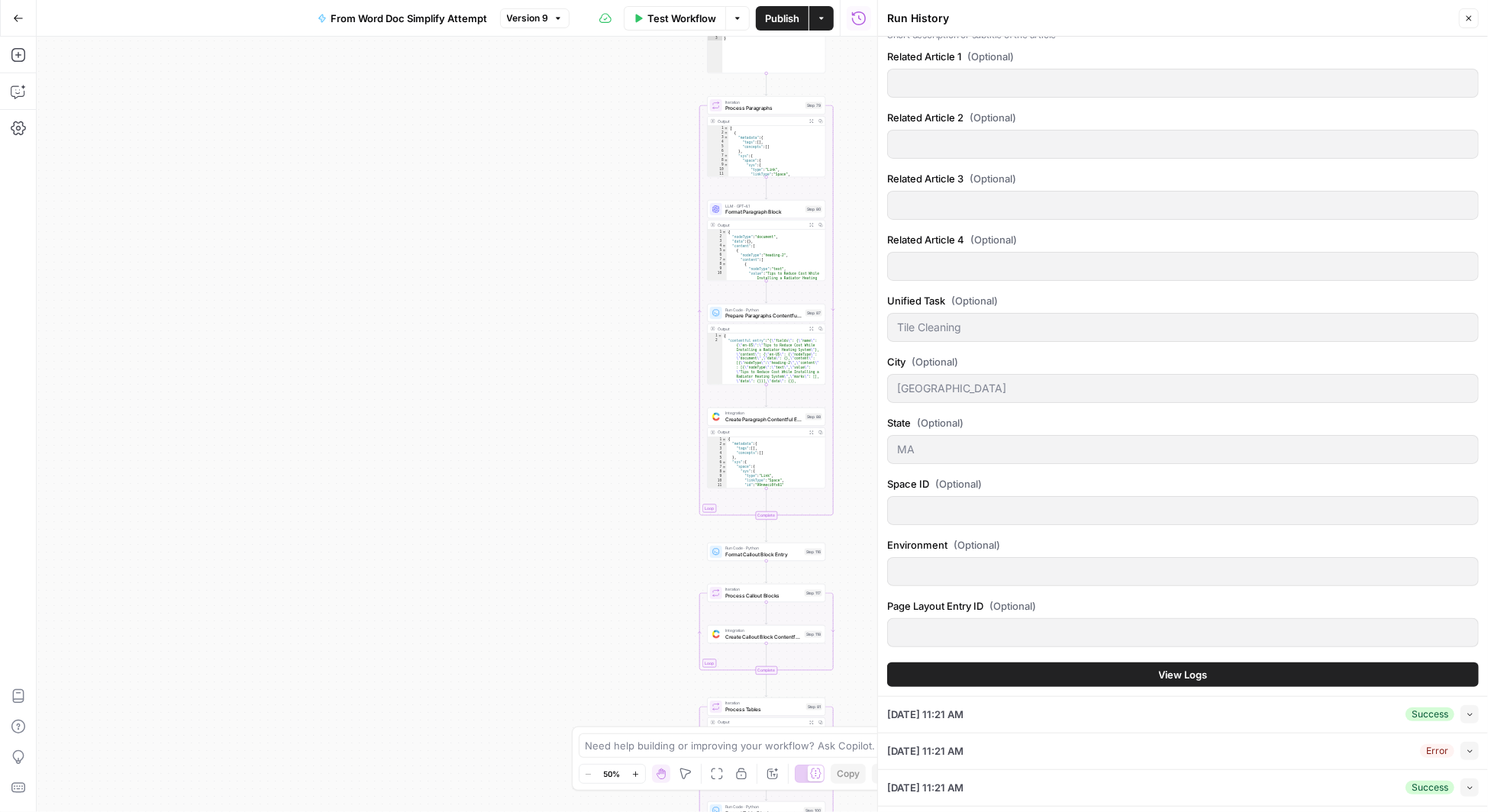
click at [1129, 671] on button "View Logs" at bounding box center [1183, 675] width 591 height 25
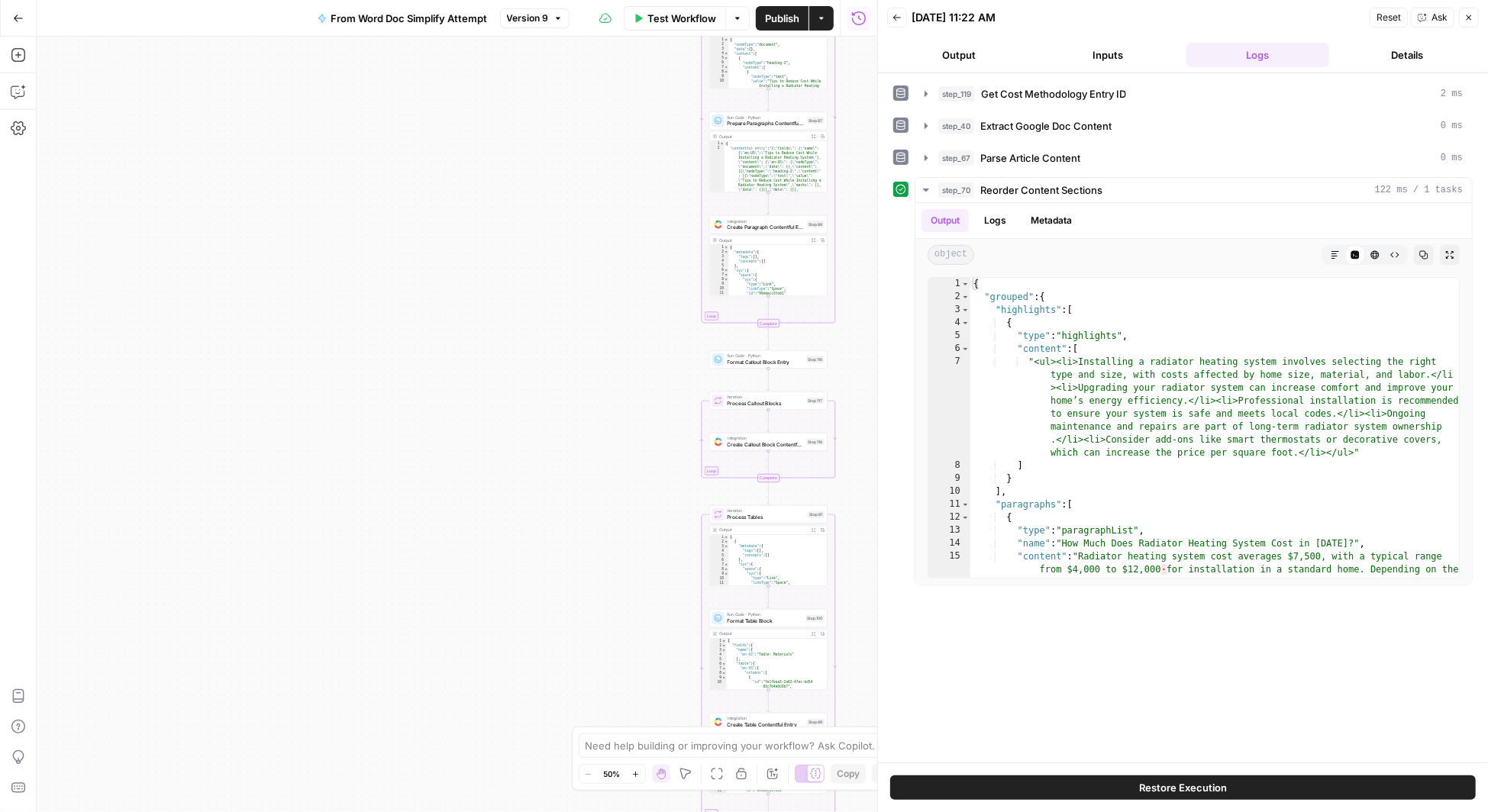
click at [897, 12] on button "Back" at bounding box center [897, 18] width 20 height 20
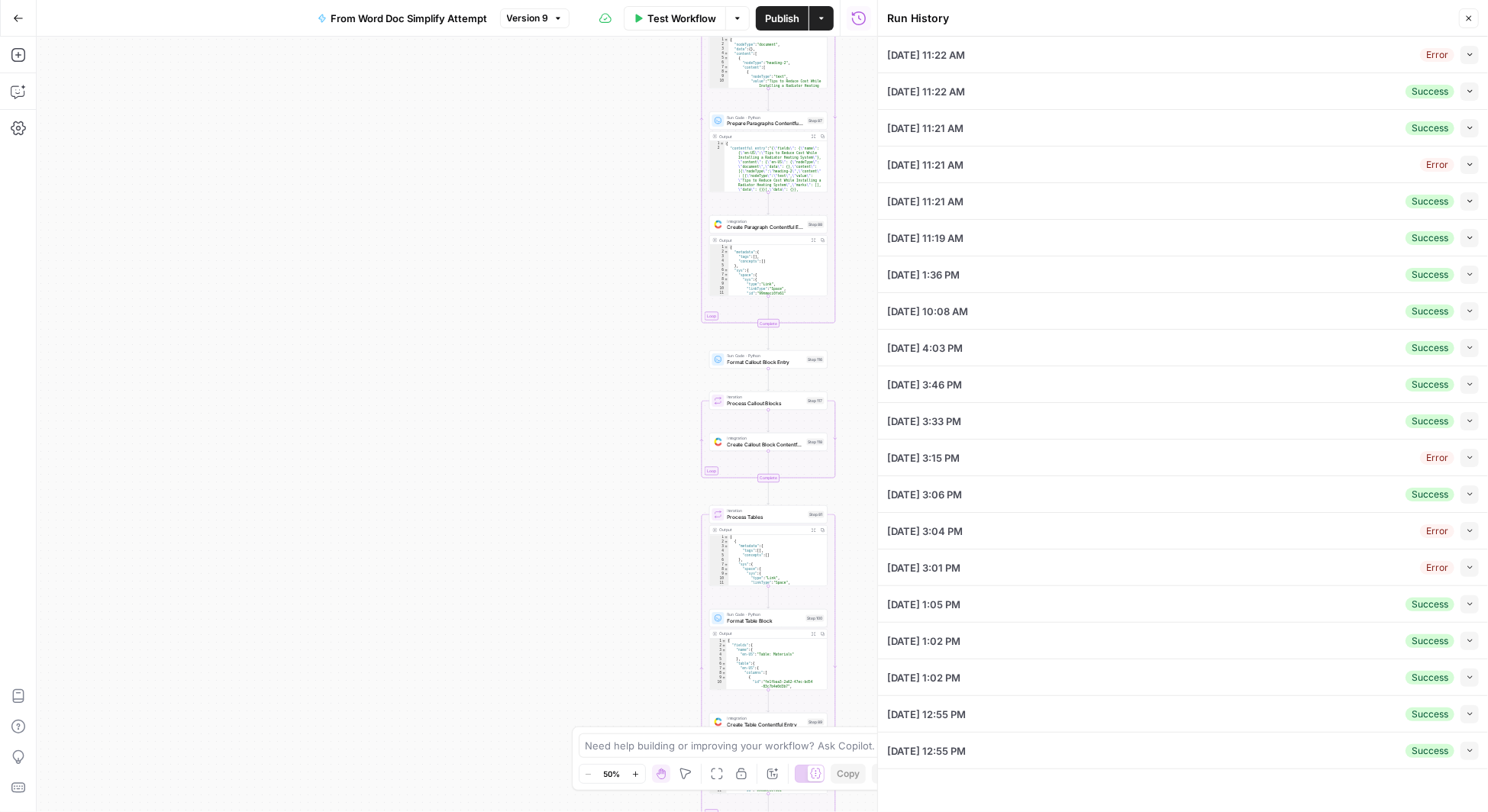
click at [1472, 747] on icon "button" at bounding box center [1470, 751] width 9 height 9
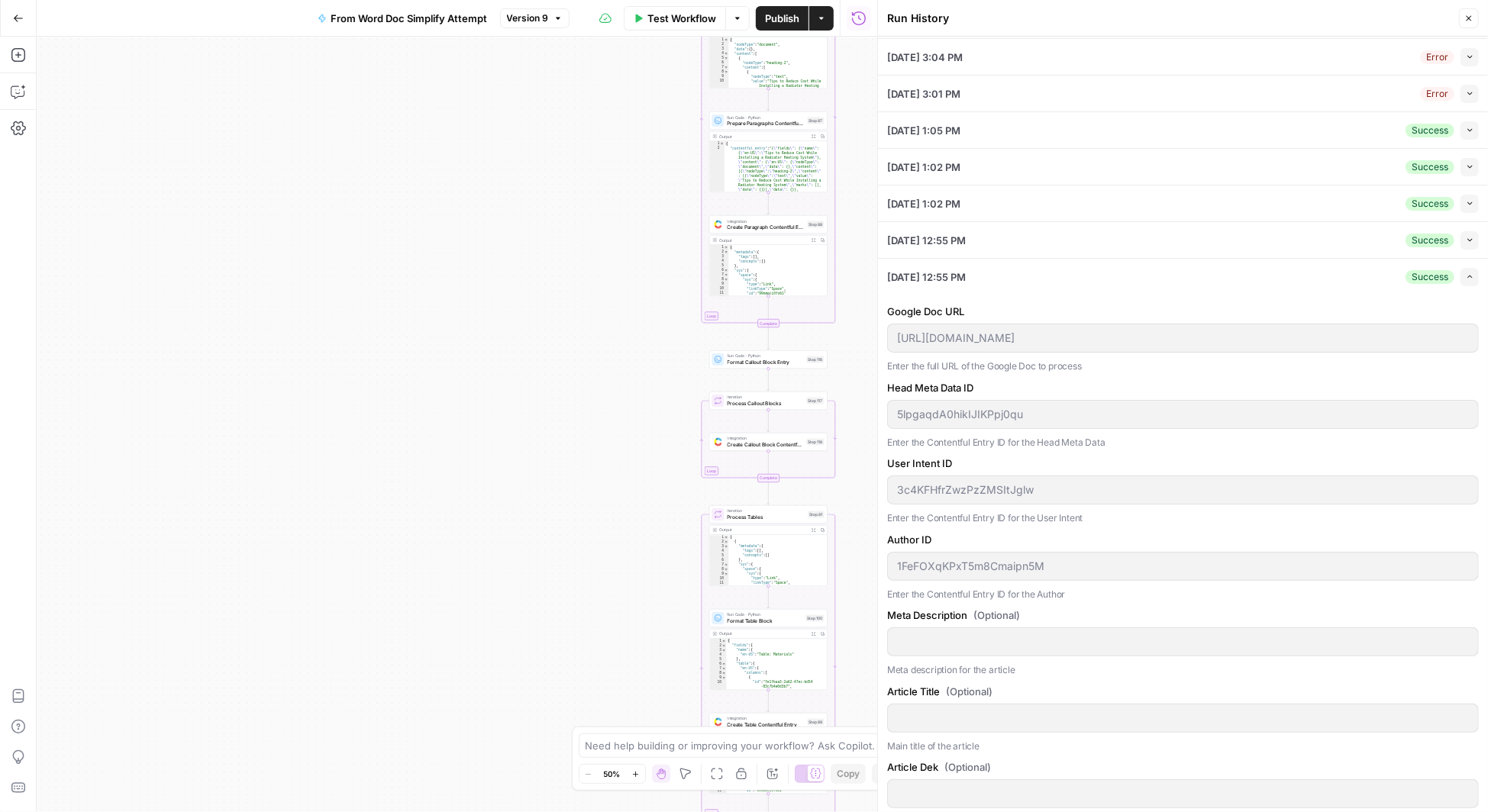
scroll to position [1071, 0]
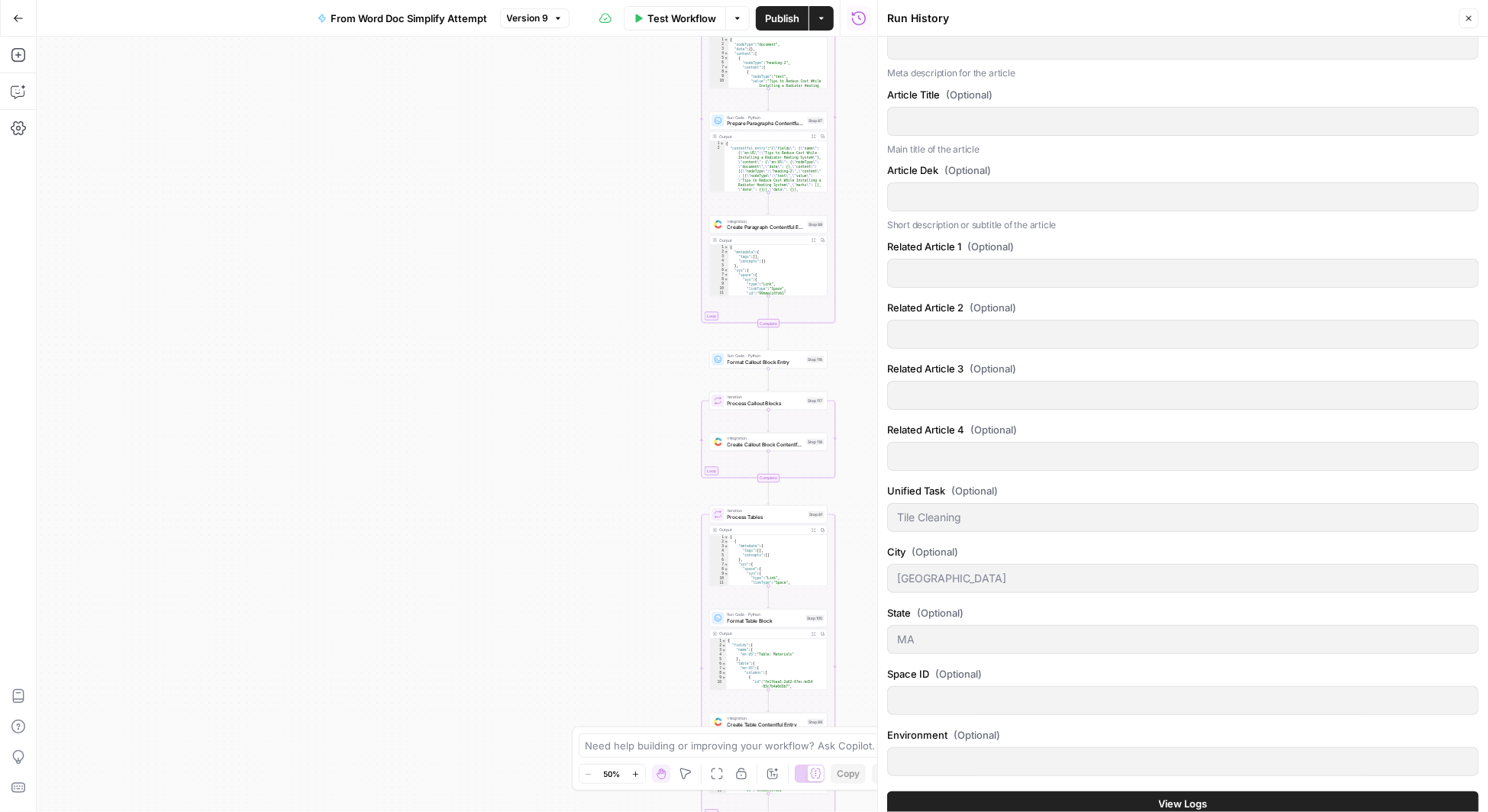
click at [1234, 792] on button "View Logs" at bounding box center [1183, 804] width 591 height 25
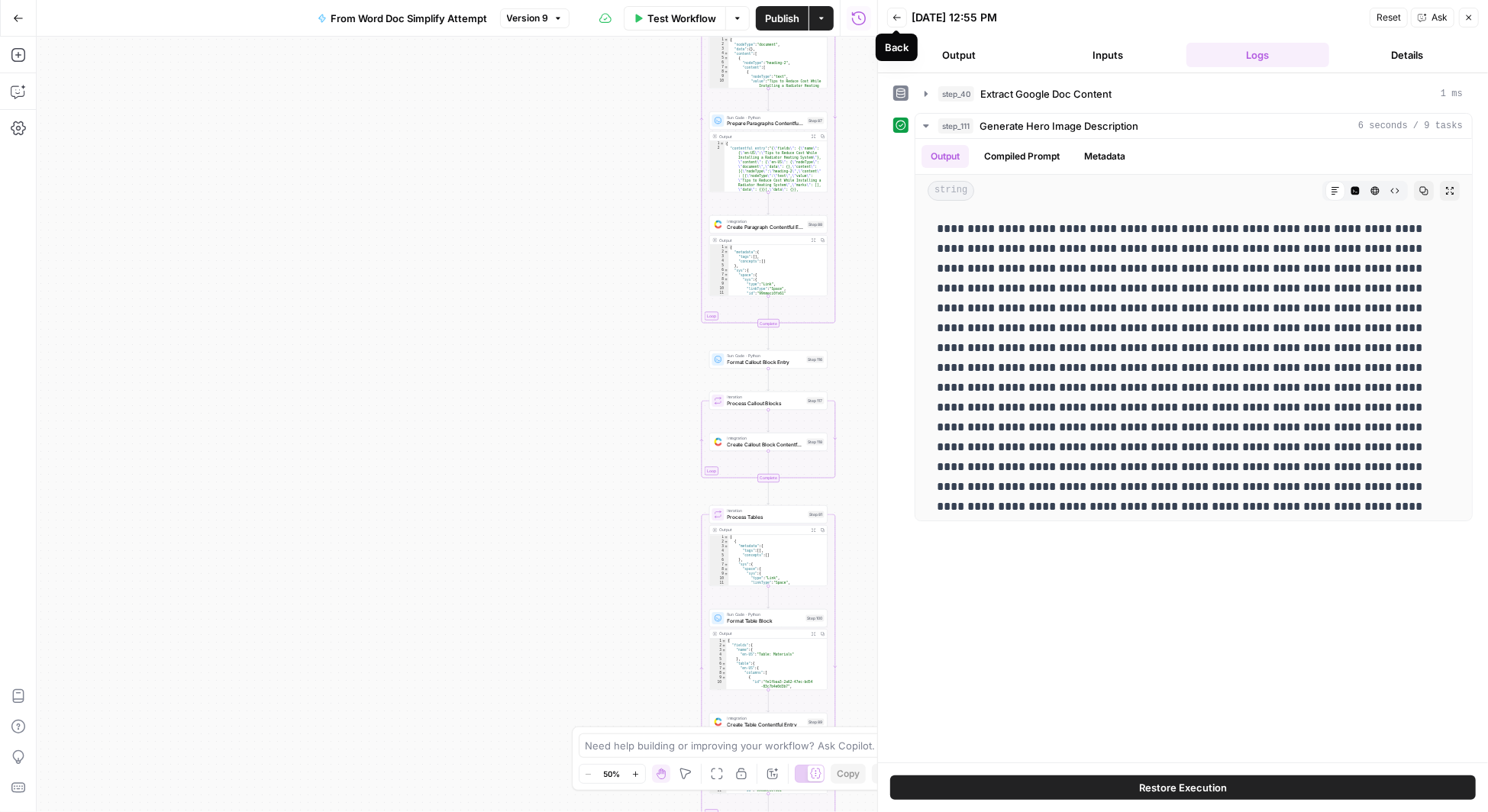
click at [894, 16] on icon "button" at bounding box center [897, 18] width 8 height 6
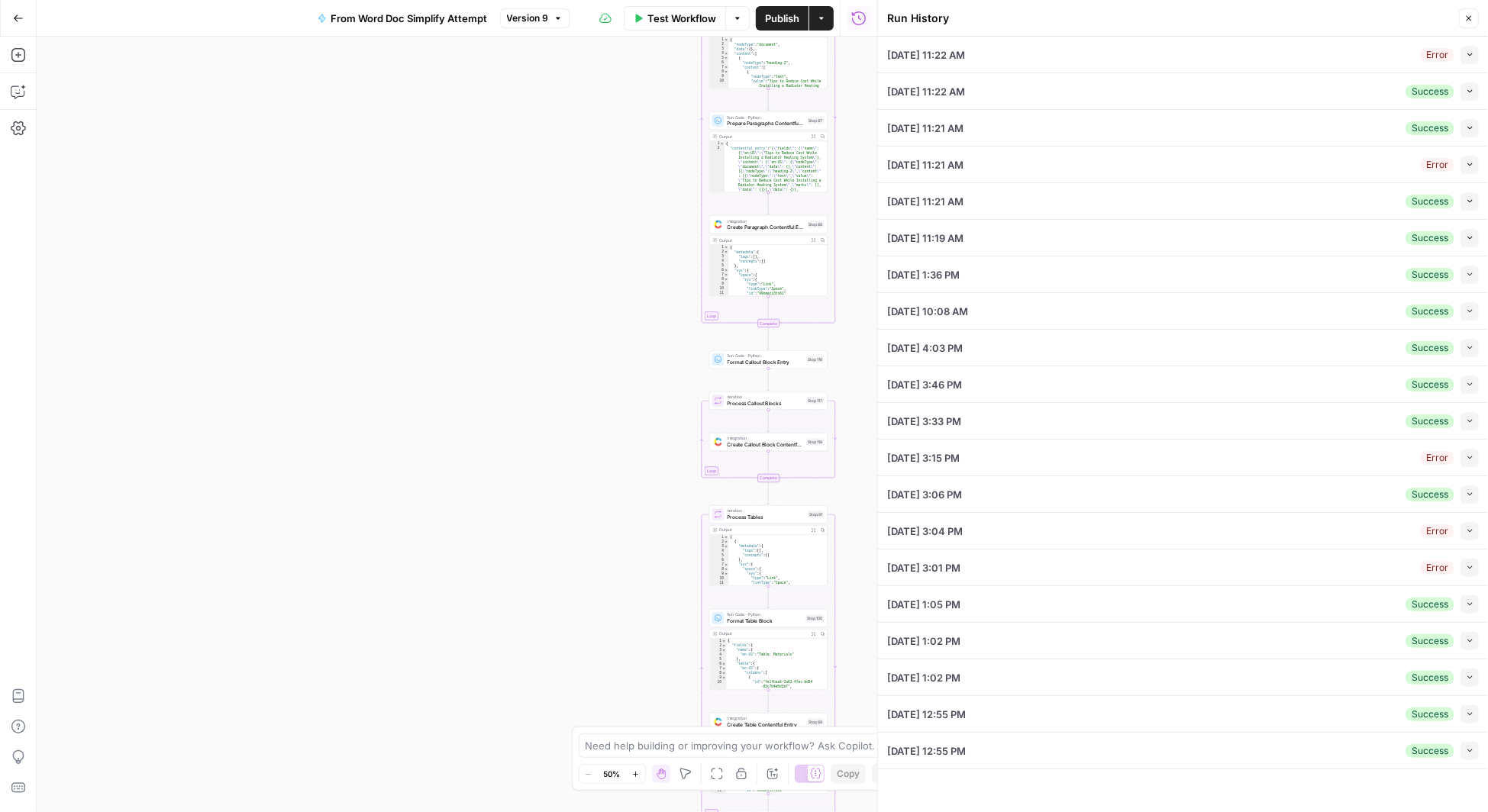
click at [862, 23] on icon "button" at bounding box center [859, 18] width 14 height 14
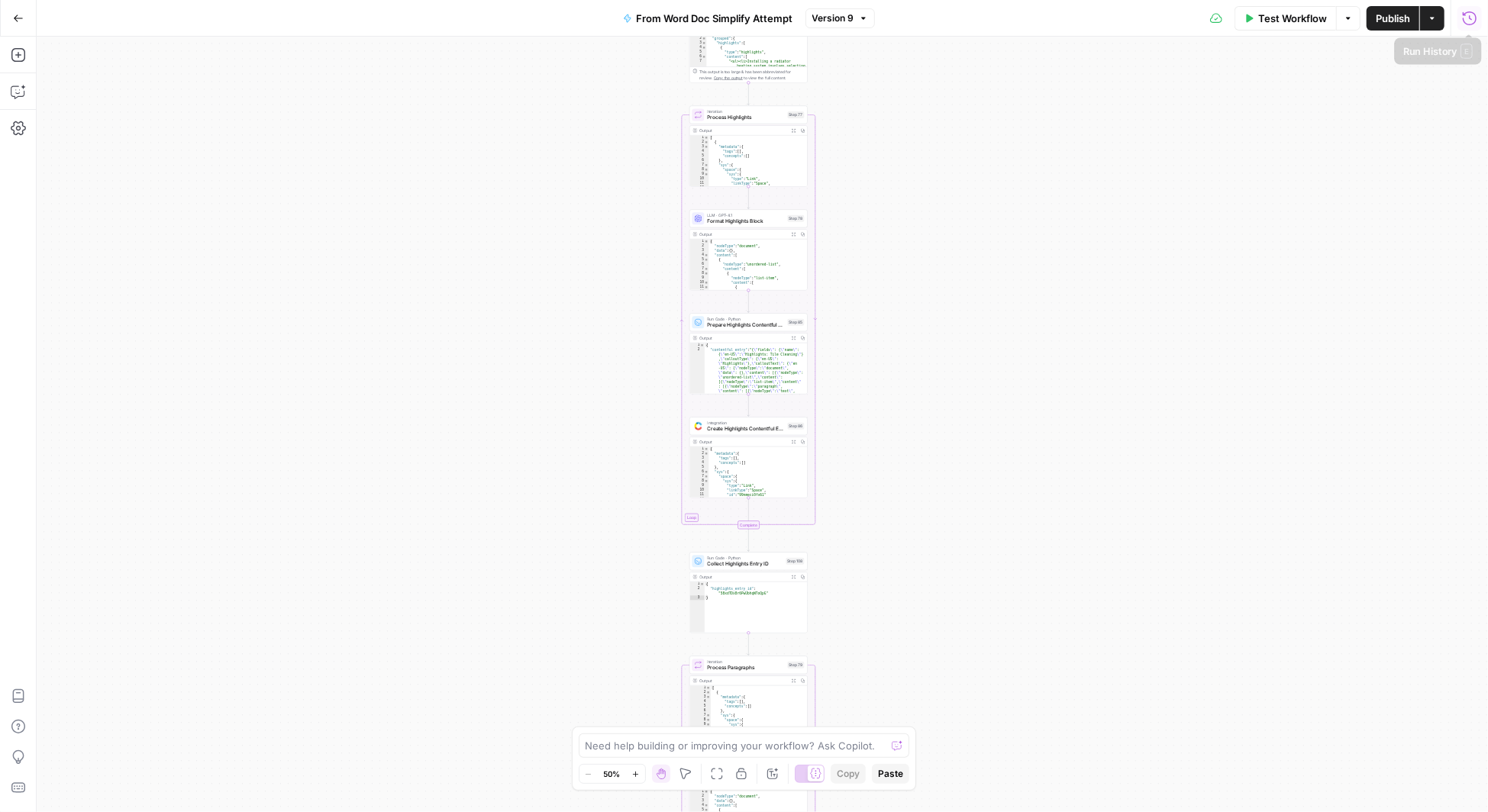
click at [1471, 16] on icon "button" at bounding box center [1470, 19] width 15 height 15
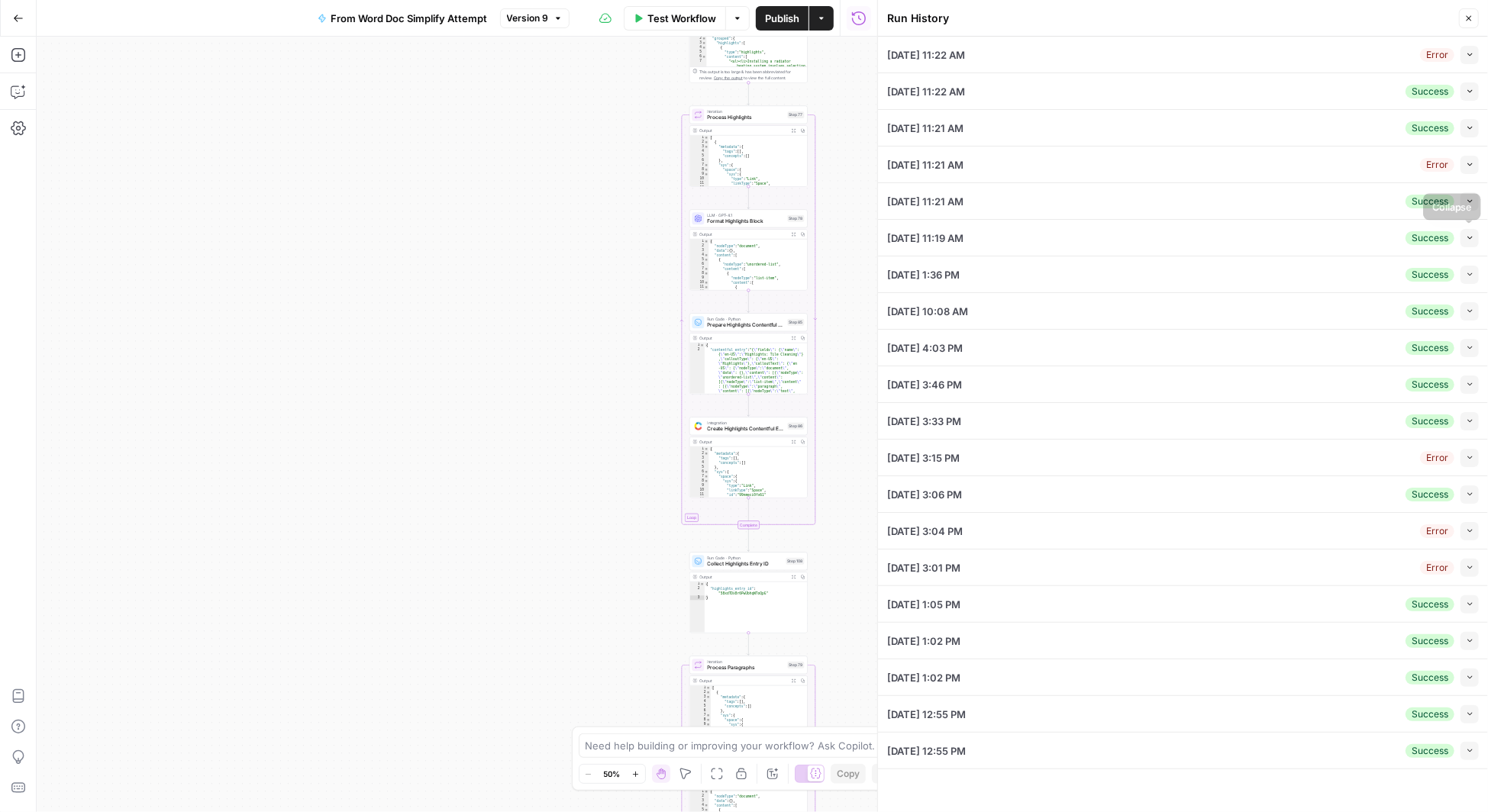
click at [1473, 240] on icon "button" at bounding box center [1470, 238] width 9 height 9
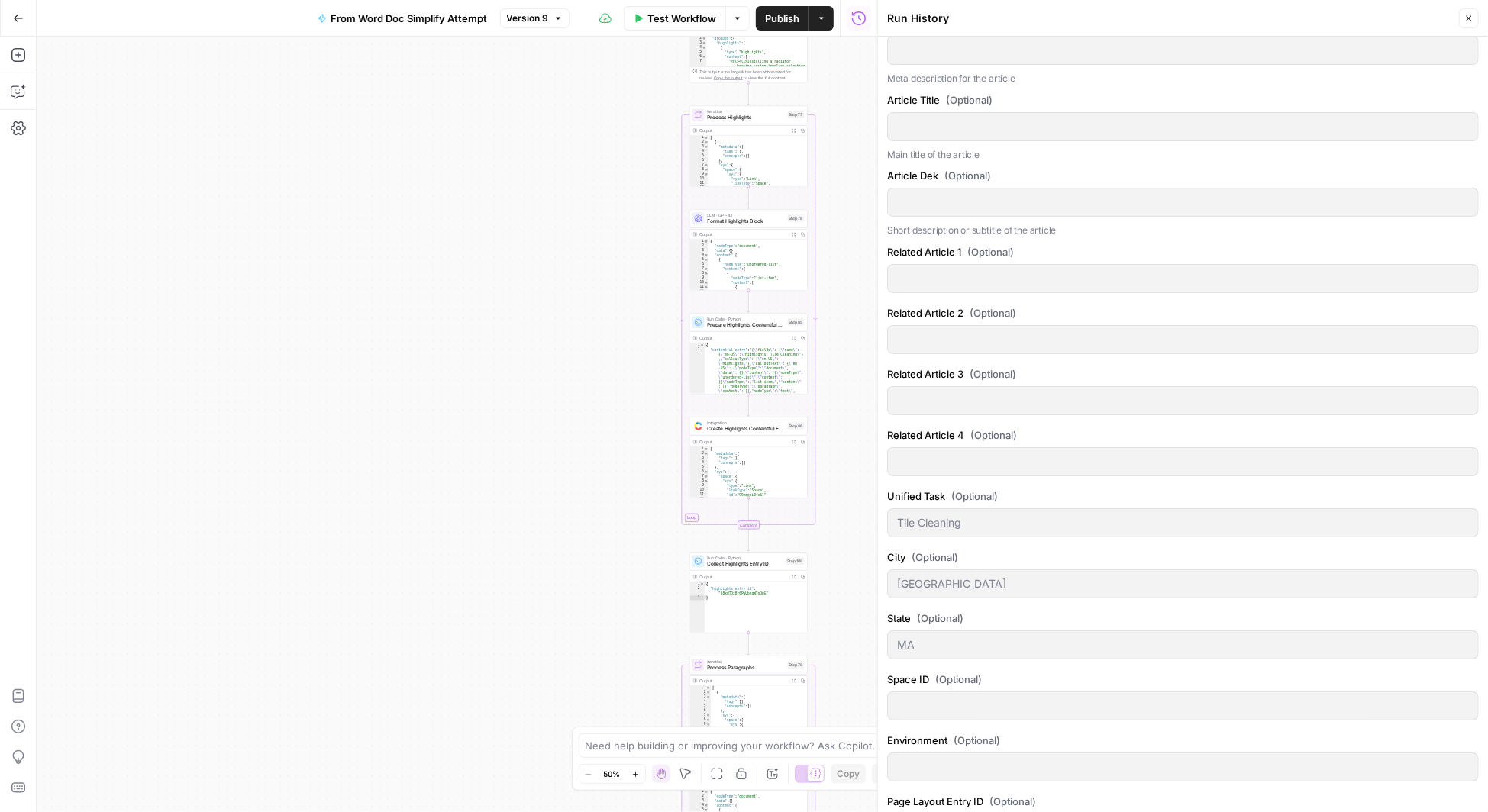
scroll to position [858, 0]
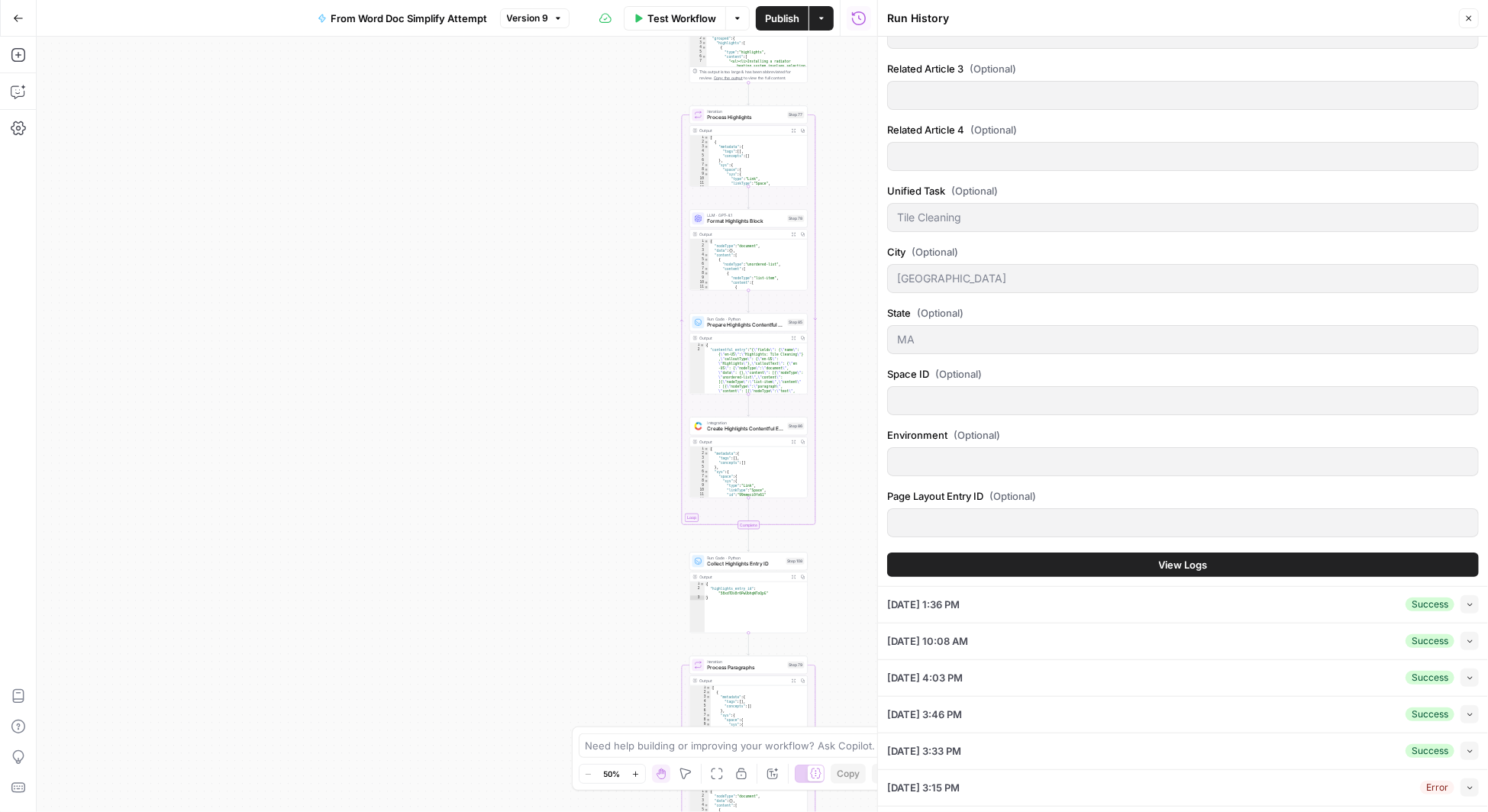
click at [1220, 553] on button "View Logs" at bounding box center [1183, 565] width 591 height 25
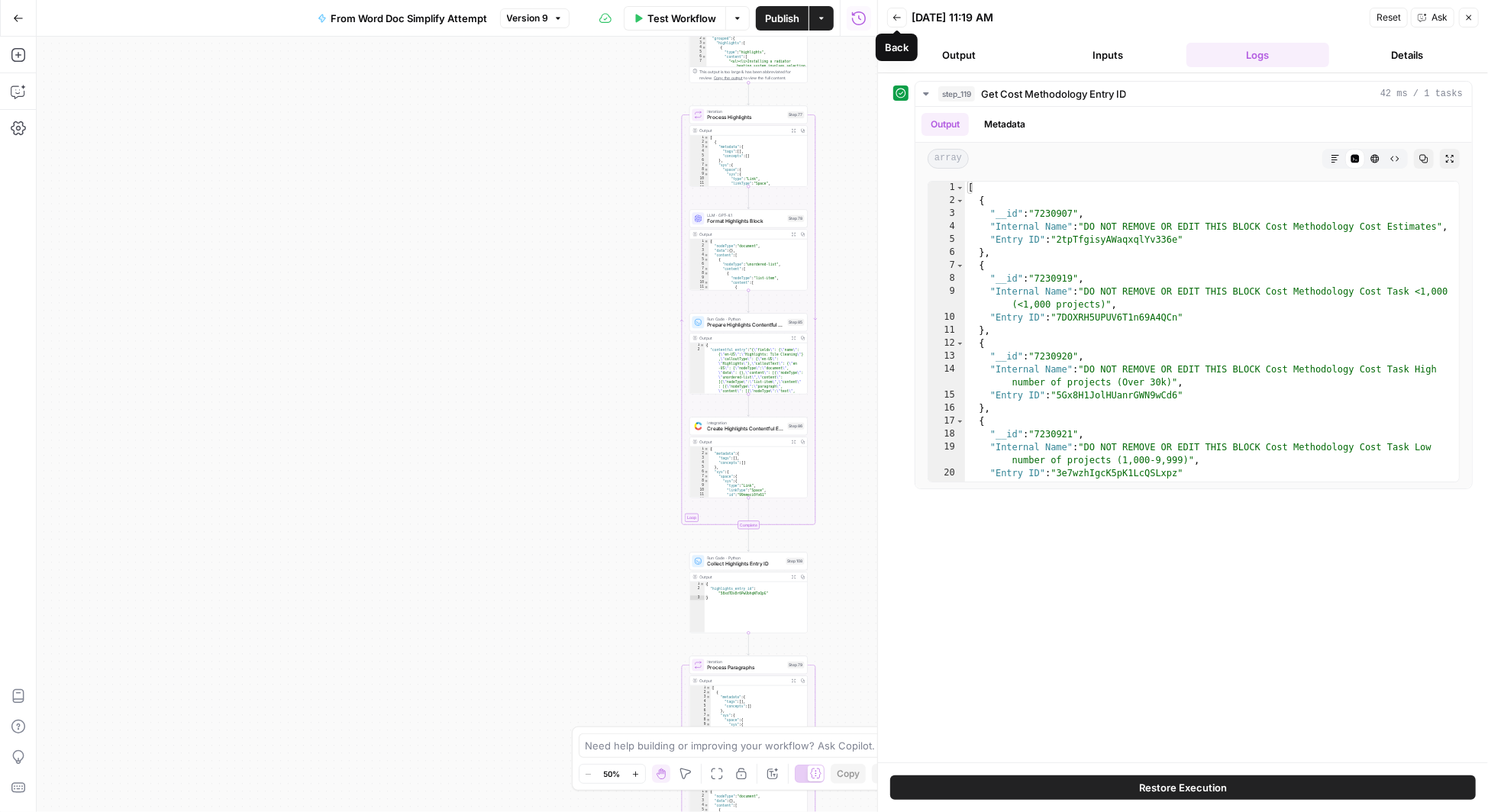
click at [897, 15] on icon "button" at bounding box center [897, 18] width 9 height 9
